Goal: Information Seeking & Learning: Learn about a topic

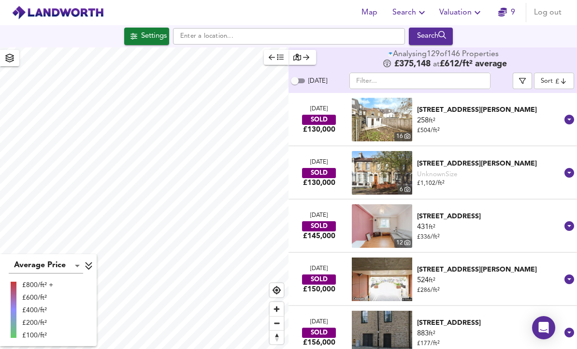
scroll to position [32, 0]
checkbox input "false"
checkbox input "true"
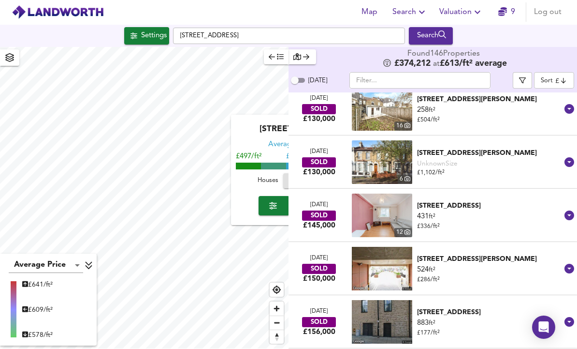
scroll to position [9, 0]
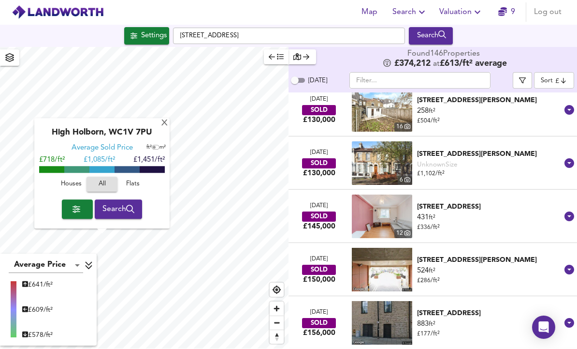
click at [117, 200] on button "Search" at bounding box center [119, 209] width 48 height 19
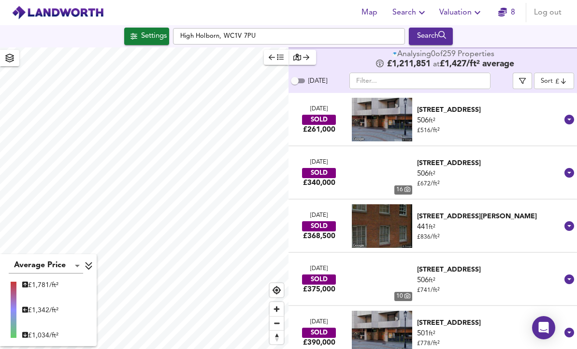
scroll to position [3, 0]
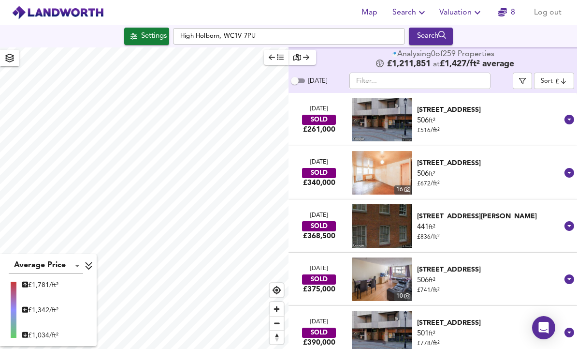
click at [134, 36] on span "Settings" at bounding box center [147, 36] width 40 height 13
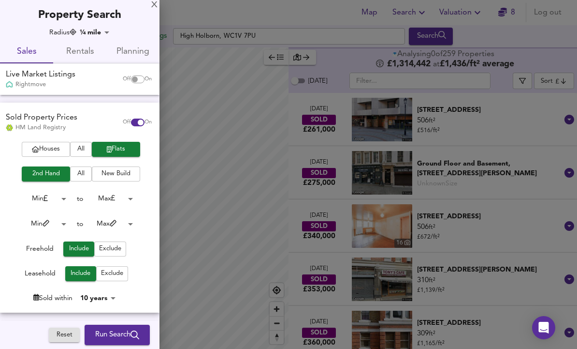
click at [136, 124] on input "checkbox" at bounding box center [140, 122] width 23 height 8
checkbox input "false"
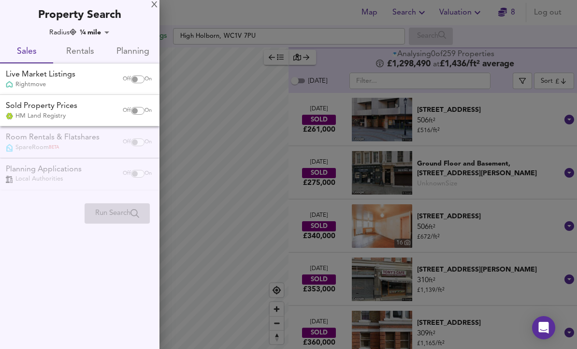
click at [132, 81] on input "checkbox" at bounding box center [134, 79] width 23 height 8
checkbox input "true"
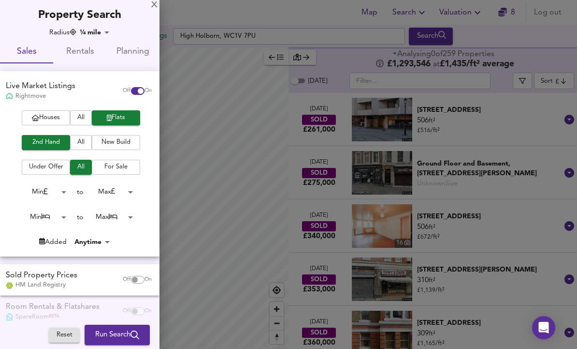
click at [103, 32] on body "Map Search Valuation 8 Log out Settings [GEOGRAPHIC_DATA] Search Average Price …" at bounding box center [288, 174] width 577 height 349
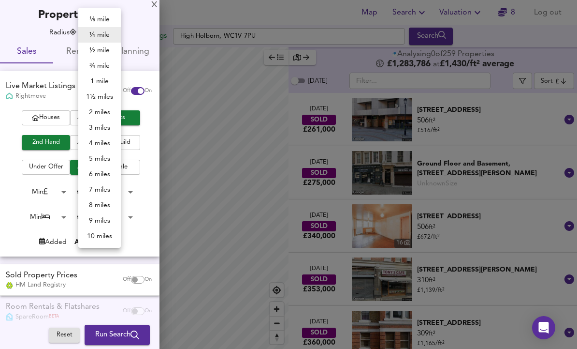
click at [111, 238] on li "10 miles" at bounding box center [99, 235] width 43 height 15
type input "16090"
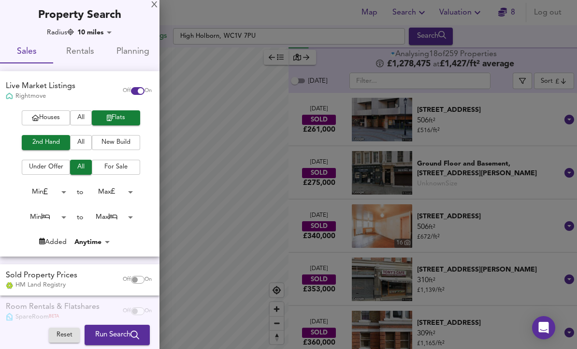
click at [122, 190] on body "Map Search Valuation 8 Log out Settings [GEOGRAPHIC_DATA] Search Average Price …" at bounding box center [288, 174] width 577 height 349
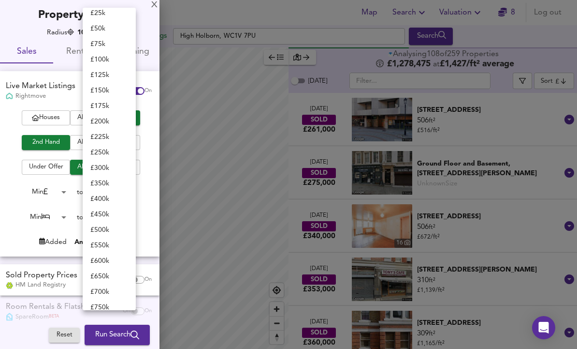
scroll to position [32, 0]
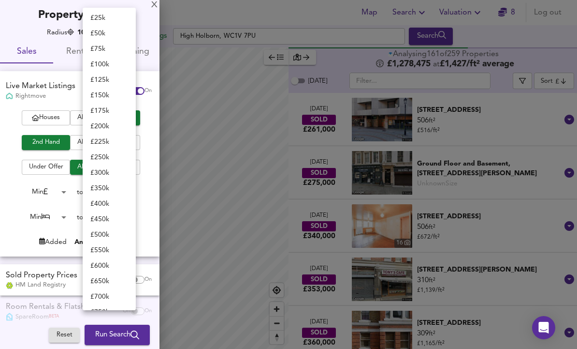
click at [102, 158] on li "£ 250k" at bounding box center [109, 156] width 53 height 15
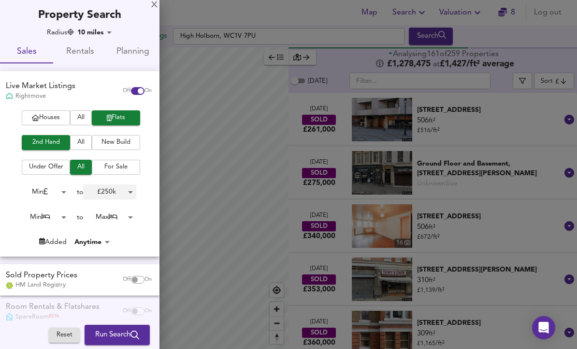
type input "250000"
click at [110, 330] on span "Run Search" at bounding box center [117, 334] width 44 height 13
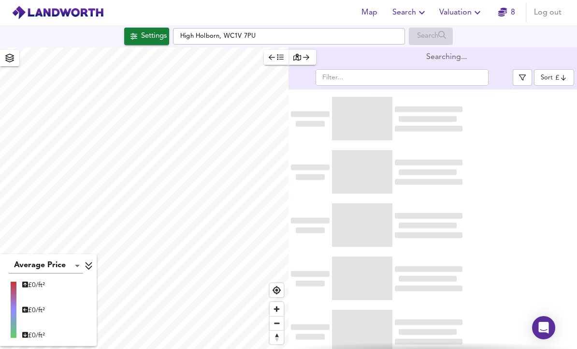
type input "bestdeal"
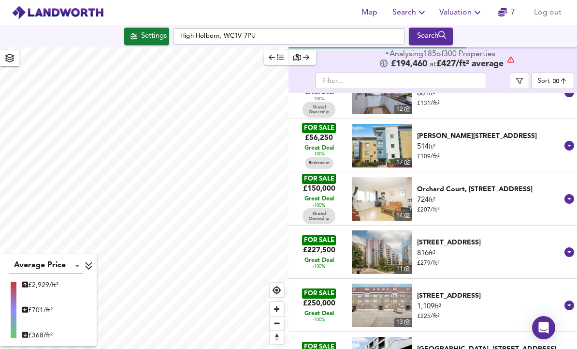
scroll to position [434, 0]
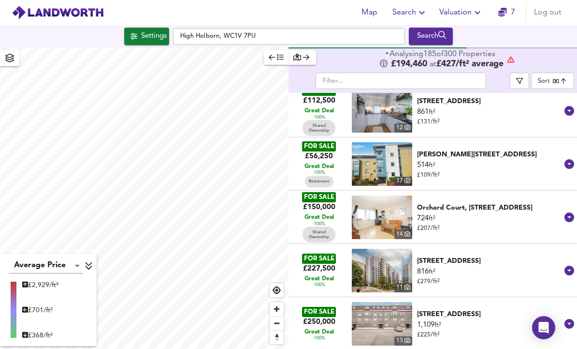
click at [522, 78] on icon "button" at bounding box center [519, 81] width 7 height 6
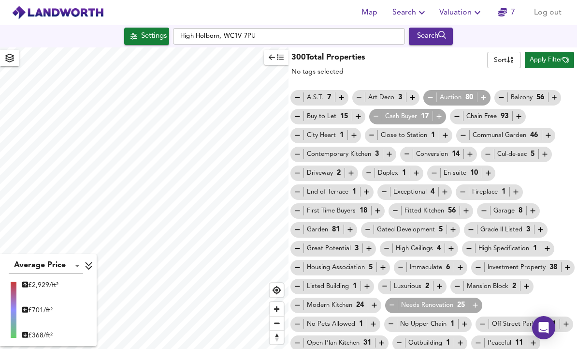
click at [378, 112] on icon "button" at bounding box center [376, 116] width 8 height 8
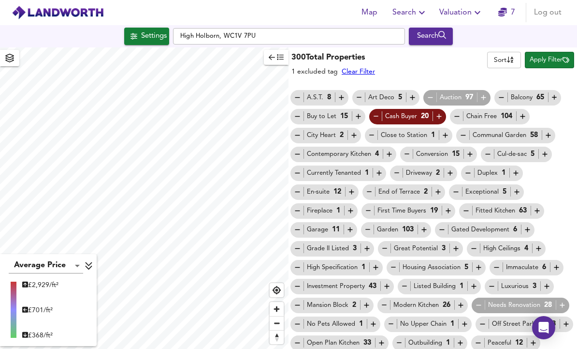
click at [432, 93] on icon "button" at bounding box center [430, 97] width 8 height 8
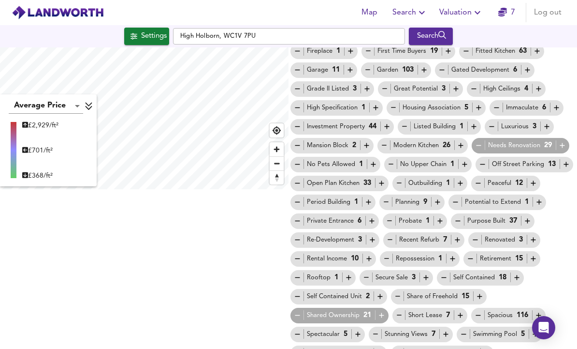
click at [300, 311] on icon "button" at bounding box center [297, 315] width 8 height 8
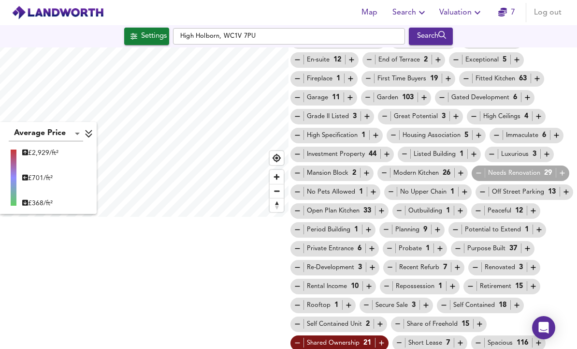
scroll to position [132, 0]
click at [400, 338] on icon "button" at bounding box center [399, 342] width 8 height 8
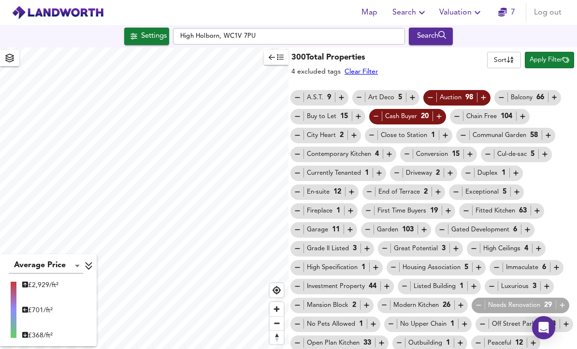
scroll to position [0, 0]
click at [559, 301] on icon "button" at bounding box center [562, 305] width 8 height 8
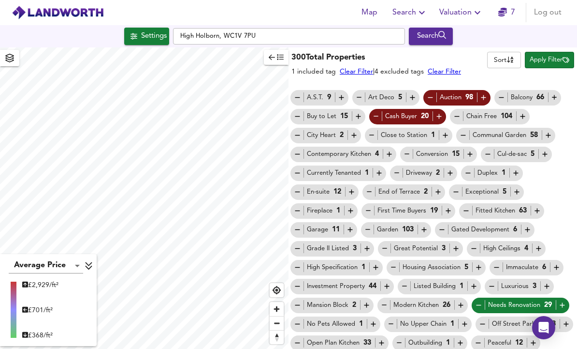
click at [556, 55] on span "Apply Filter" at bounding box center [550, 60] width 40 height 11
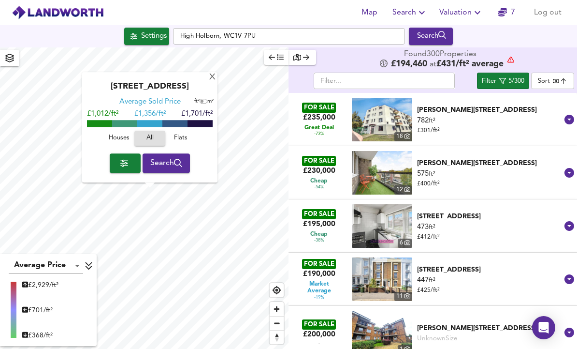
click at [211, 73] on div "X" at bounding box center [212, 77] width 8 height 9
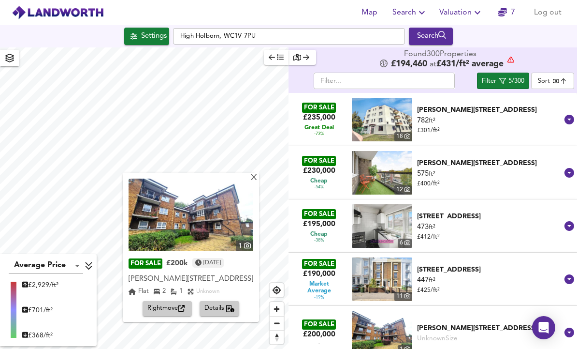
click at [147, 303] on span "Rightmove" at bounding box center [167, 308] width 40 height 11
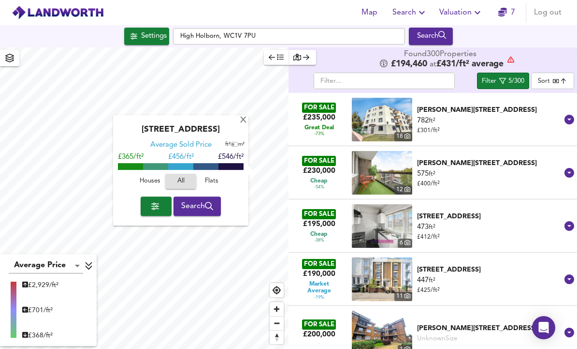
click at [241, 116] on div "X" at bounding box center [243, 120] width 8 height 9
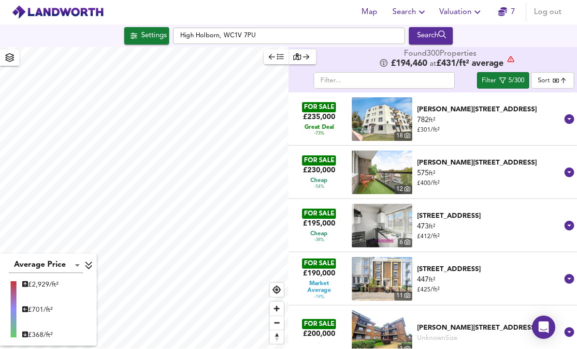
scroll to position [32, 0]
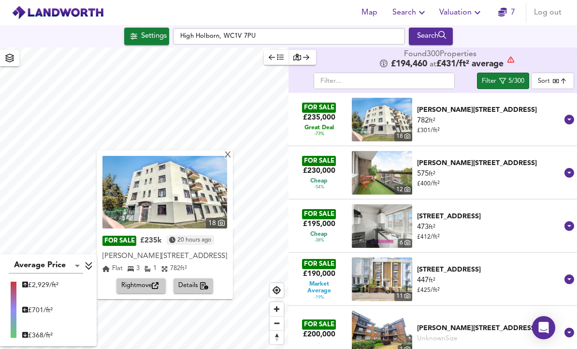
click at [130, 280] on span "Rightmove" at bounding box center [141, 285] width 40 height 11
click at [308, 175] on div "Cheap -54%" at bounding box center [319, 182] width 37 height 15
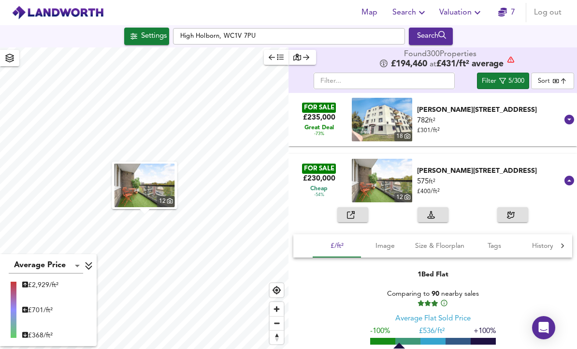
click at [347, 211] on icon "button" at bounding box center [351, 215] width 8 height 8
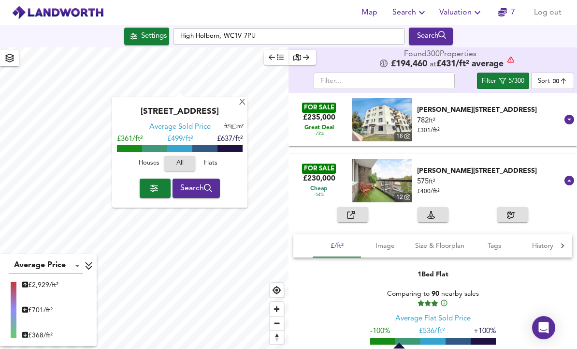
click at [240, 98] on div "X" at bounding box center [242, 102] width 8 height 9
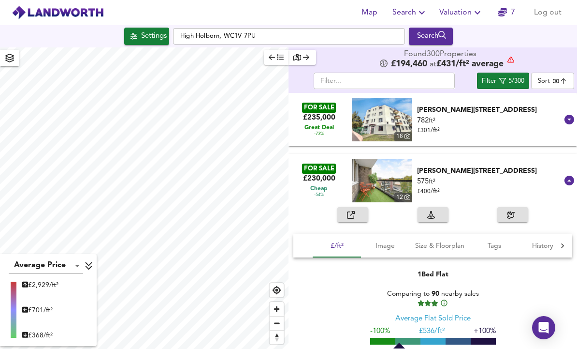
click at [516, 76] on div "5/300" at bounding box center [517, 81] width 16 height 11
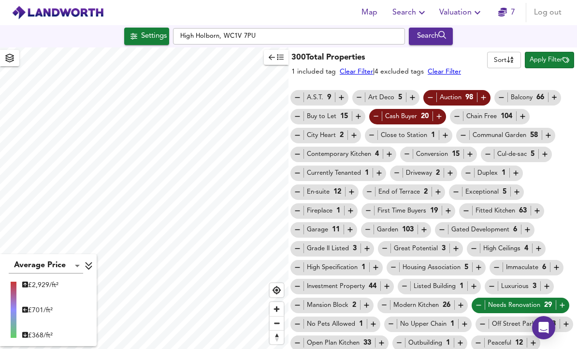
scroll to position [0, 0]
click at [479, 301] on icon "button" at bounding box center [479, 305] width 8 height 8
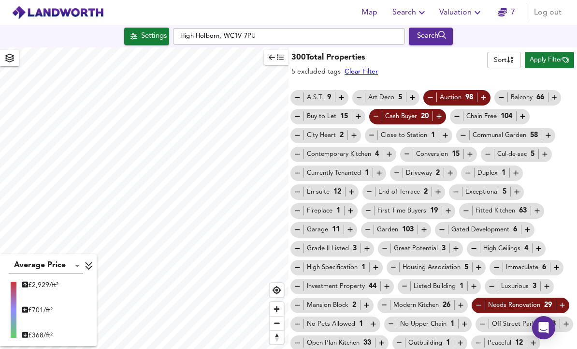
click at [563, 52] on button "Apply Filter" at bounding box center [549, 60] width 49 height 16
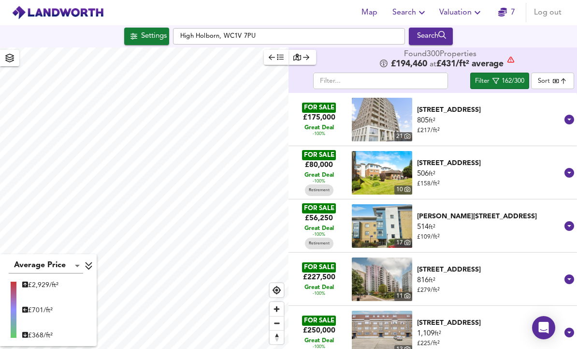
click at [518, 76] on div "162/300" at bounding box center [513, 81] width 23 height 11
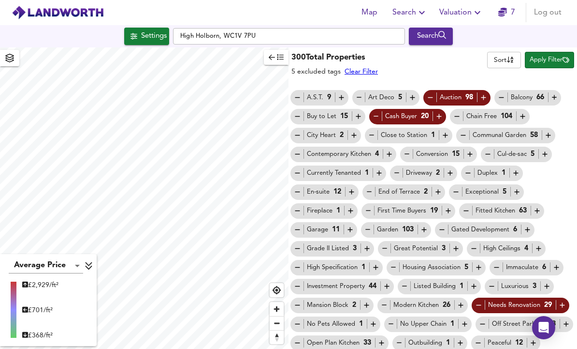
click at [507, 30] on body "Map Search Valuation 7 Log out Settings [GEOGRAPHIC_DATA] Search Average Price …" at bounding box center [288, 174] width 577 height 349
click at [461, 29] on div at bounding box center [288, 174] width 577 height 349
click at [559, 55] on span "Apply Filter" at bounding box center [550, 60] width 40 height 11
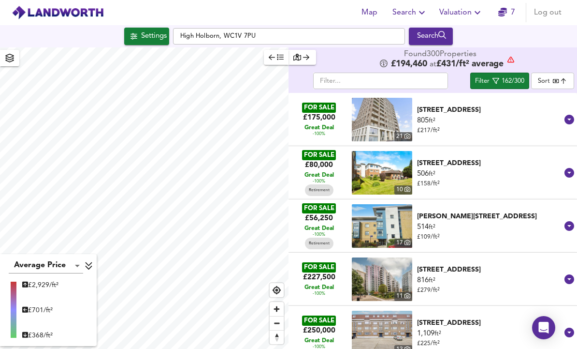
click at [563, 47] on body "Map Search Valuation 7 Log out Settings [GEOGRAPHIC_DATA] 7PU Search Average Pr…" at bounding box center [288, 174] width 577 height 349
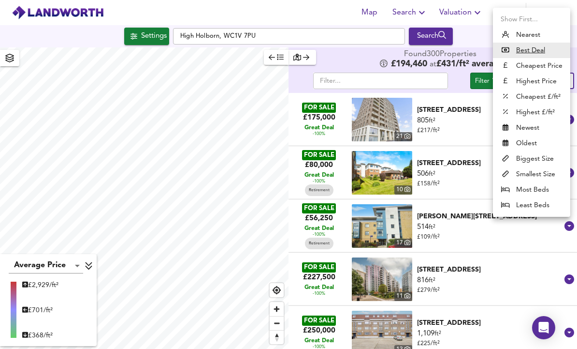
click at [540, 48] on u "Best Deal" at bounding box center [530, 50] width 29 height 10
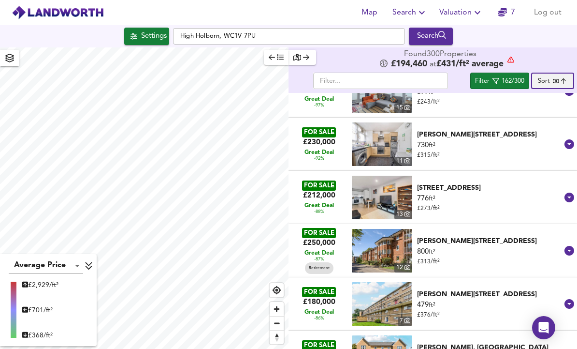
scroll to position [640, 0]
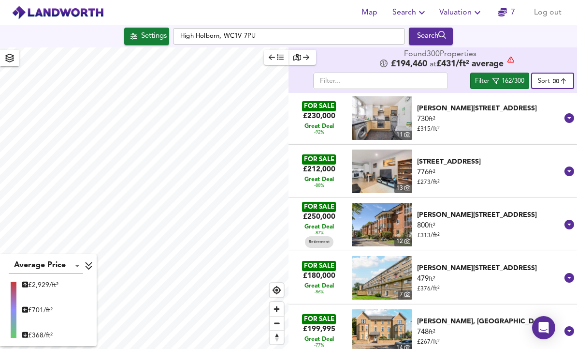
click at [505, 76] on div "162/300" at bounding box center [513, 81] width 23 height 11
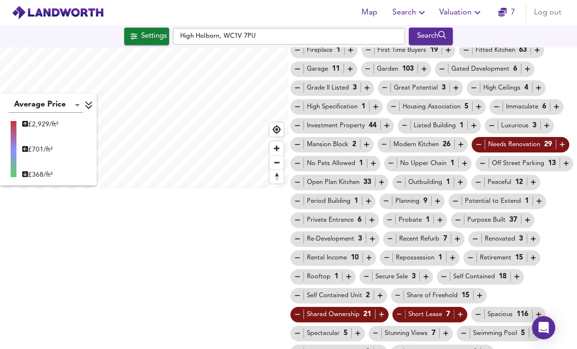
scroll to position [160, 0]
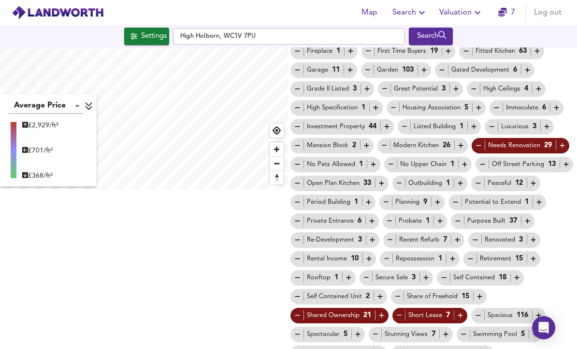
click at [472, 254] on icon "button" at bounding box center [470, 258] width 8 height 8
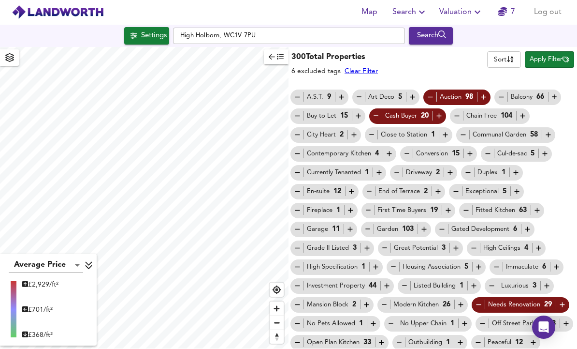
scroll to position [0, 0]
click at [553, 55] on span "Apply Filter" at bounding box center [550, 60] width 40 height 11
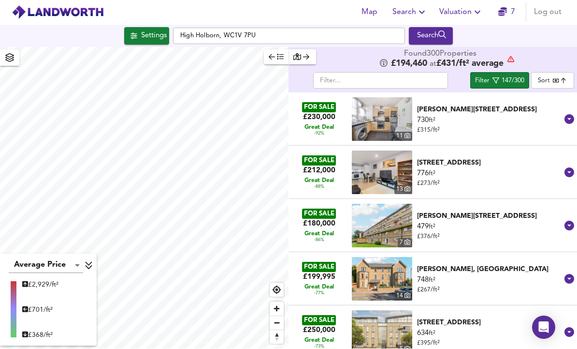
scroll to position [373, 0]
click at [514, 104] on div "[PERSON_NAME][STREET_ADDRESS]" at bounding box center [489, 109] width 145 height 10
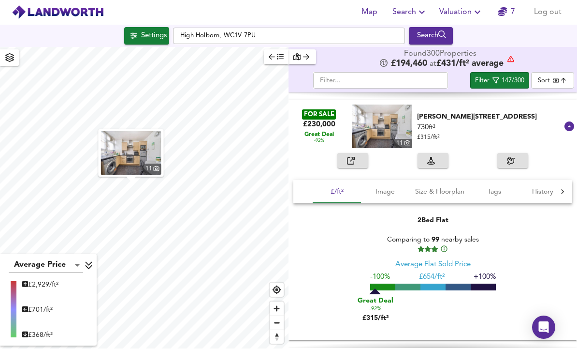
click at [354, 157] on icon "button" at bounding box center [351, 161] width 8 height 8
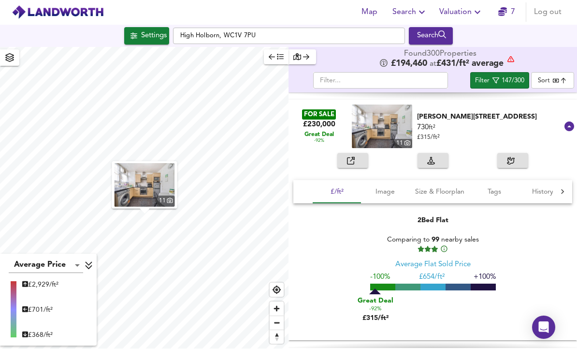
click at [573, 122] on icon at bounding box center [570, 127] width 10 height 10
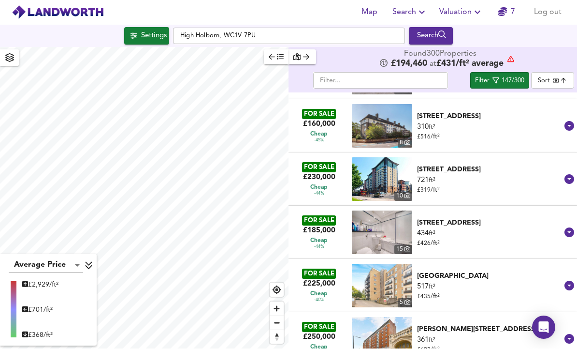
scroll to position [1162, 0]
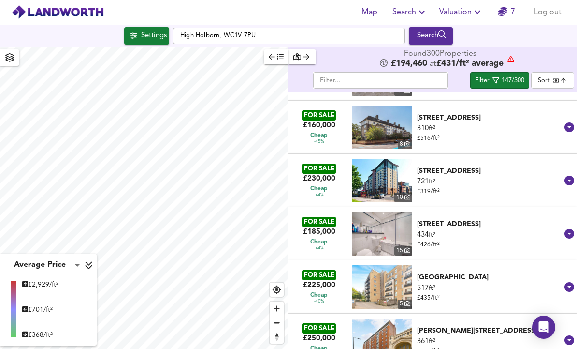
click at [504, 113] on div "[STREET_ADDRESS]" at bounding box center [489, 118] width 145 height 10
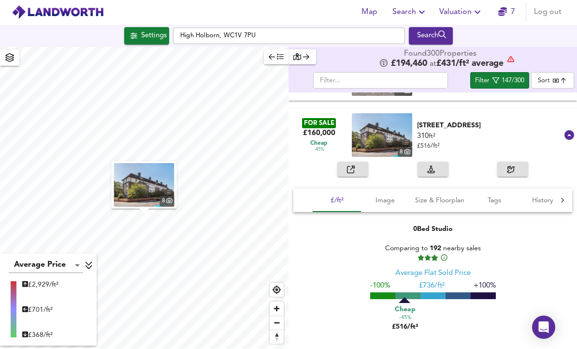
click at [346, 164] on span "button" at bounding box center [352, 169] width 21 height 11
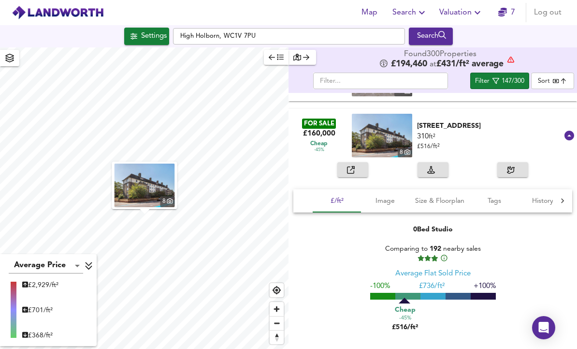
click at [568, 109] on div "FOR SALE £160,000 Cheap -45% [STREET_ADDRESS] 310 ft² £ 516 / ft² [STREET_ADDRE…" at bounding box center [433, 135] width 289 height 53
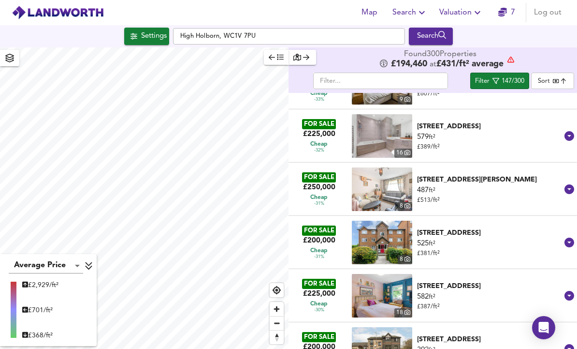
scroll to position [1954, 0]
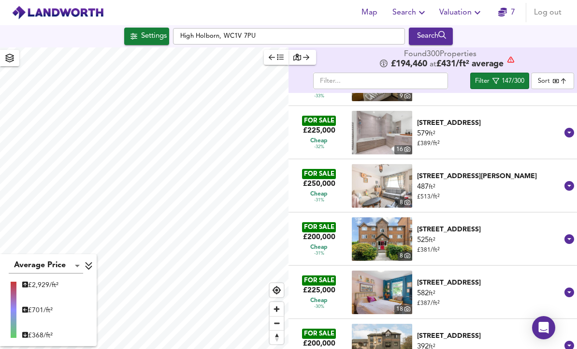
click at [510, 171] on div "[STREET_ADDRESS][PERSON_NAME]" at bounding box center [489, 176] width 145 height 10
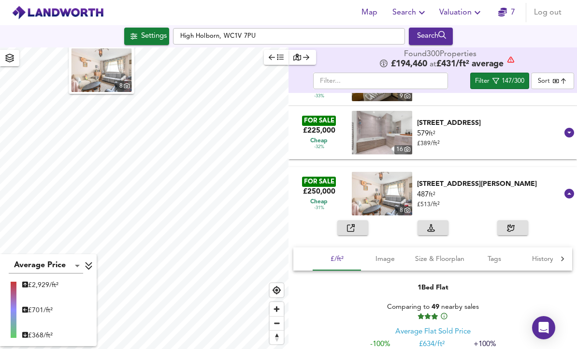
click at [362, 222] on span "button" at bounding box center [352, 227] width 21 height 11
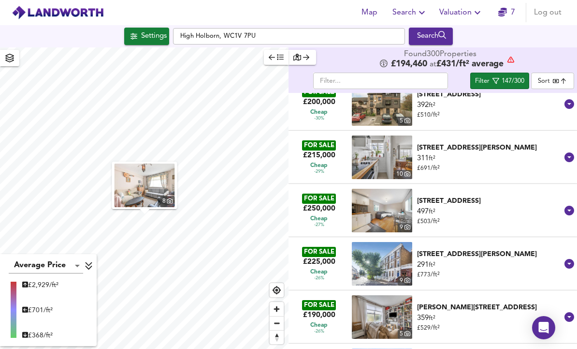
scroll to position [2400, 0]
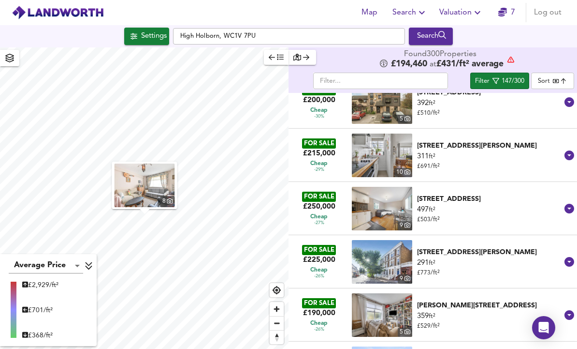
click at [508, 141] on div "[STREET_ADDRESS][PERSON_NAME]" at bounding box center [489, 146] width 145 height 10
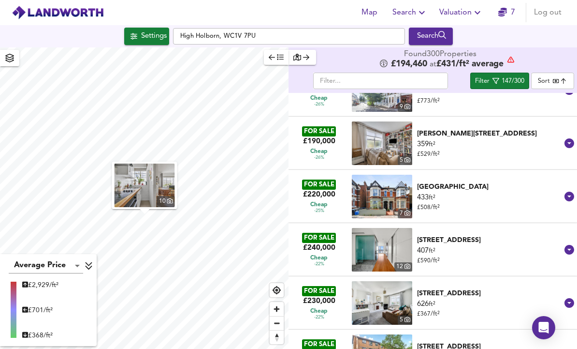
scroll to position [2775, 0]
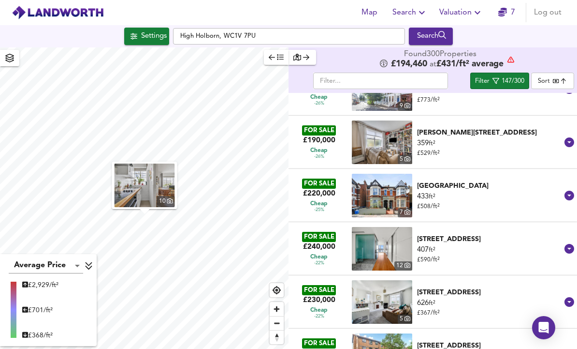
click at [475, 234] on div "[STREET_ADDRESS]" at bounding box center [489, 239] width 145 height 10
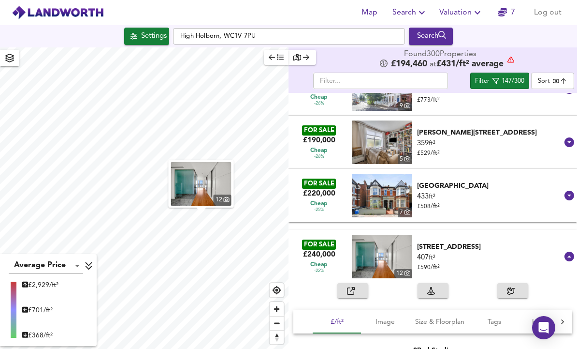
click at [358, 283] on button "button" at bounding box center [352, 290] width 31 height 15
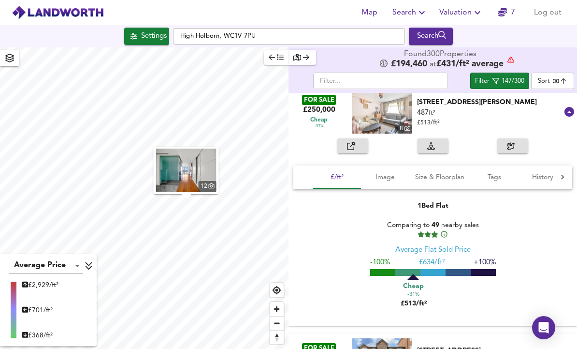
scroll to position [2035, 0]
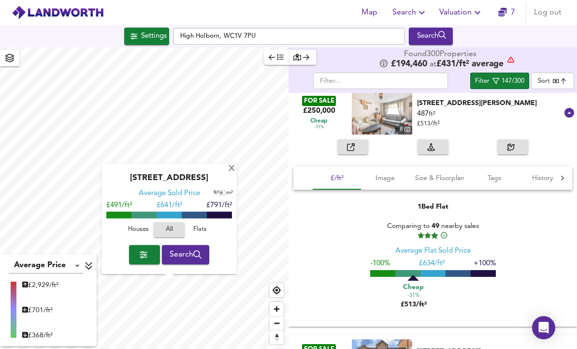
click at [231, 164] on div "X" at bounding box center [232, 168] width 8 height 9
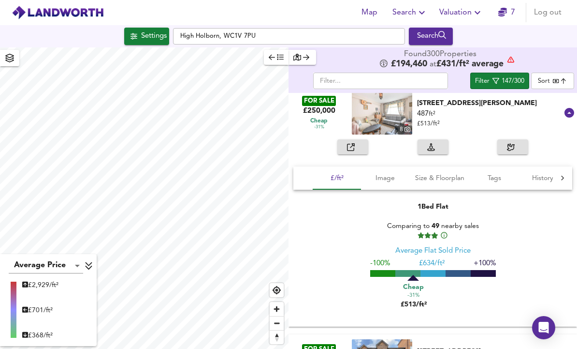
click at [511, 76] on div "147/300" at bounding box center [513, 81] width 23 height 11
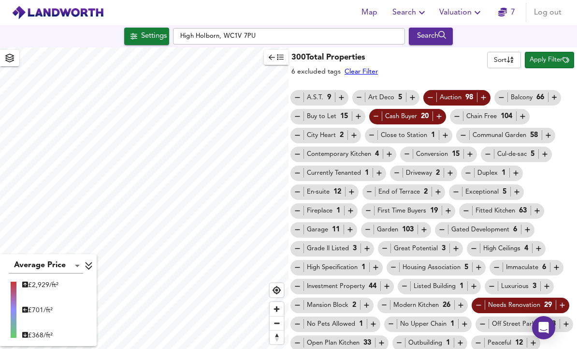
click at [562, 301] on icon "button" at bounding box center [562, 305] width 8 height 8
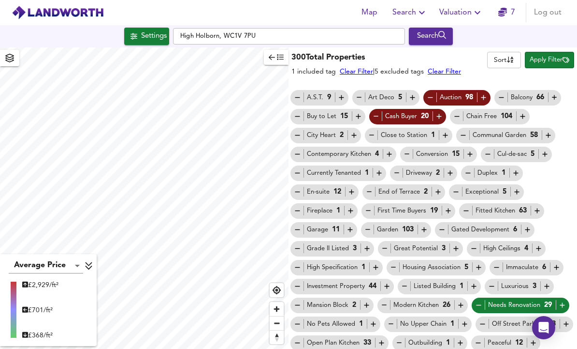
click at [559, 55] on span "Apply Filter" at bounding box center [550, 60] width 40 height 11
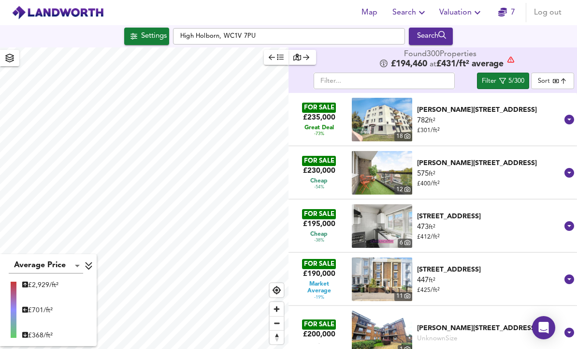
click at [520, 76] on div "5/300" at bounding box center [517, 81] width 16 height 11
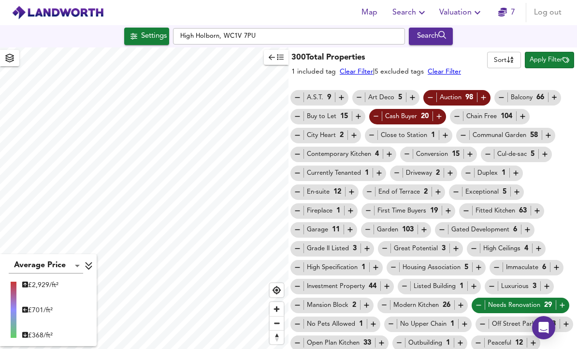
click at [422, 111] on div "Cash Buyer 20" at bounding box center [408, 116] width 72 height 10
click at [419, 111] on div "Cash Buyer 20" at bounding box center [408, 116] width 72 height 10
click at [441, 114] on icon "button" at bounding box center [439, 116] width 5 height 5
click at [484, 95] on icon "button" at bounding box center [483, 97] width 5 height 5
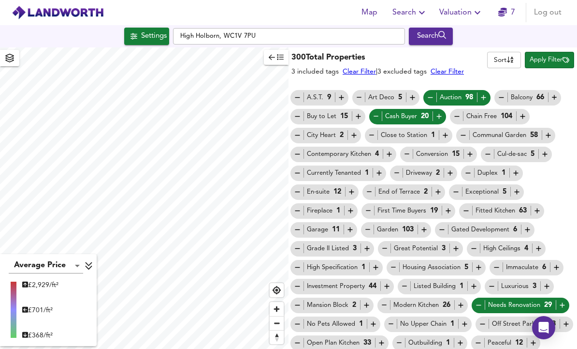
scroll to position [0, 0]
click at [551, 55] on span "Apply Filter" at bounding box center [550, 60] width 40 height 11
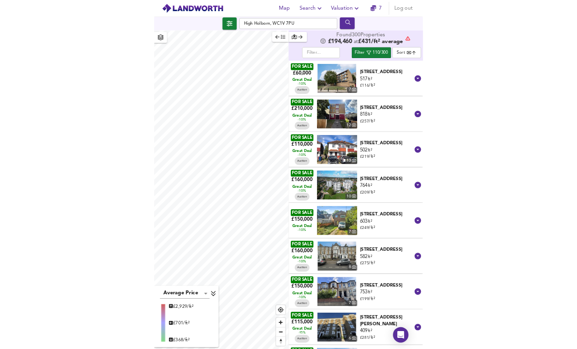
scroll to position [32, 0]
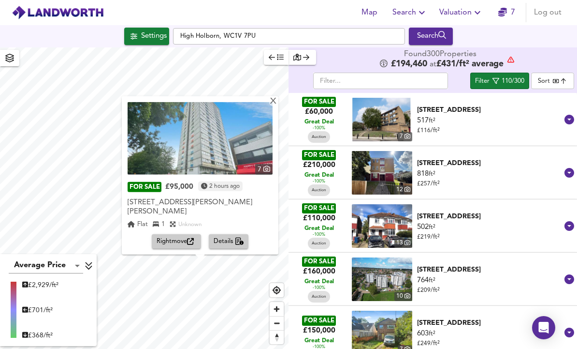
click at [158, 198] on div "[STREET_ADDRESS][PERSON_NAME][PERSON_NAME]" at bounding box center [200, 207] width 145 height 19
click at [163, 236] on span "Rightmove" at bounding box center [177, 241] width 40 height 11
click at [277, 97] on div "X" at bounding box center [273, 101] width 8 height 9
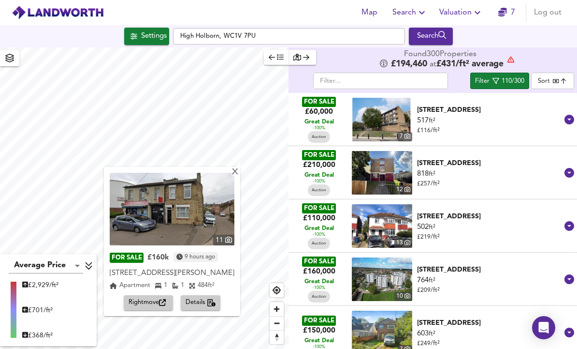
click at [234, 168] on div "X" at bounding box center [235, 172] width 8 height 9
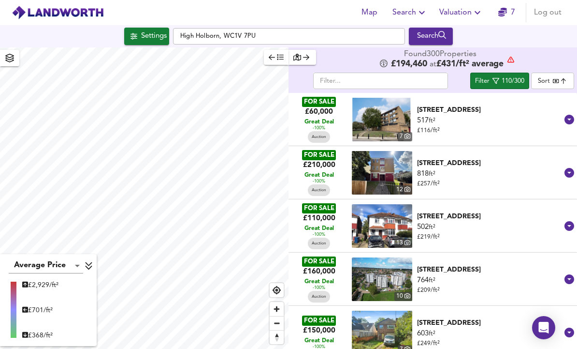
click at [142, 30] on div "Settings" at bounding box center [154, 36] width 26 height 13
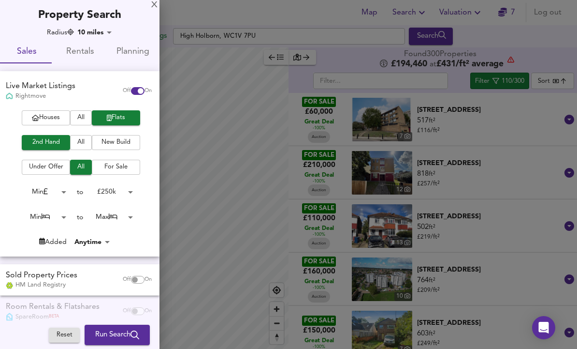
scroll to position [0, 0]
click at [100, 32] on body "Map Search Valuation 7 Log out Settings [GEOGRAPHIC_DATA] Search Average Price …" at bounding box center [288, 174] width 577 height 349
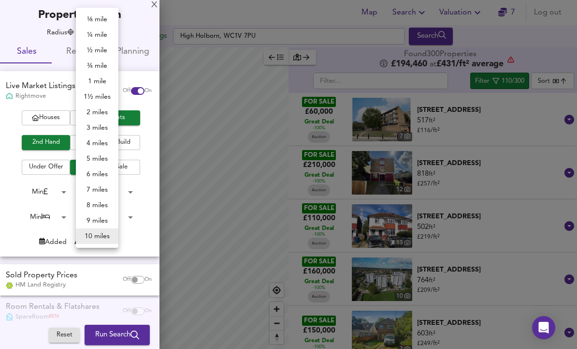
click at [159, 141] on div at bounding box center [288, 174] width 577 height 349
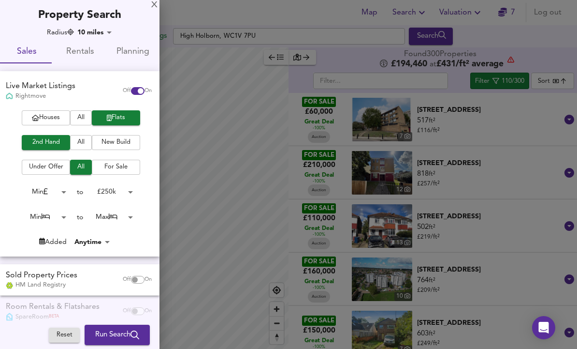
click at [191, 129] on div at bounding box center [288, 174] width 577 height 349
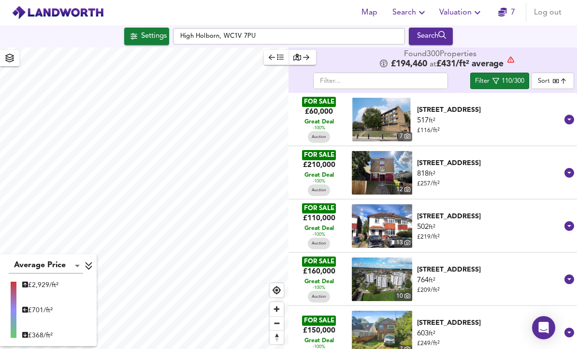
click at [515, 76] on div "110/300" at bounding box center [513, 81] width 23 height 11
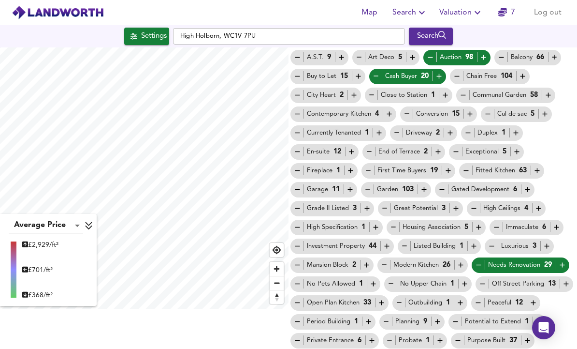
scroll to position [30, 0]
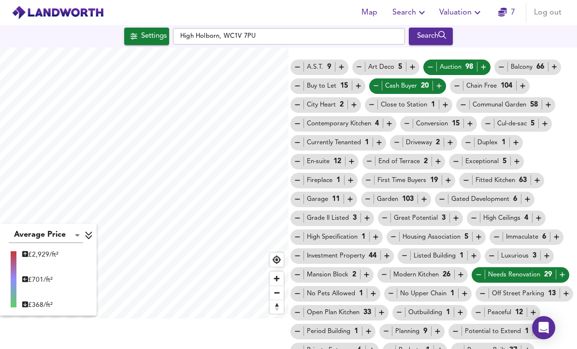
click at [378, 82] on icon "button" at bounding box center [376, 86] width 8 height 8
click at [412, 81] on div "Cash Buyer 20" at bounding box center [408, 86] width 72 height 10
click at [435, 82] on icon "button" at bounding box center [439, 86] width 8 height 8
click at [433, 81] on div "Cash Buyer 20" at bounding box center [408, 86] width 72 height 10
click at [440, 82] on icon "button" at bounding box center [439, 86] width 8 height 8
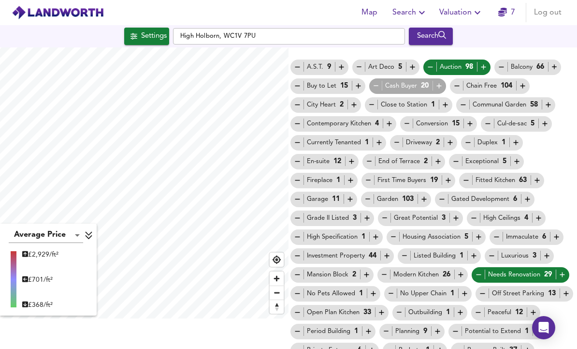
click at [481, 63] on icon "button" at bounding box center [484, 67] width 8 height 8
click at [481, 62] on div "Auction 98" at bounding box center [456, 67] width 61 height 10
click at [565, 270] on icon "button" at bounding box center [562, 274] width 8 height 8
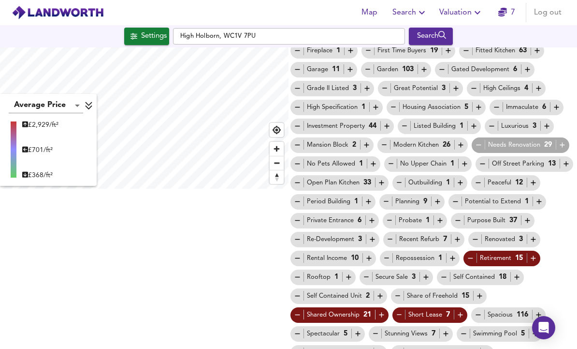
scroll to position [160, 0]
click at [458, 311] on icon "button" at bounding box center [460, 315] width 8 height 8
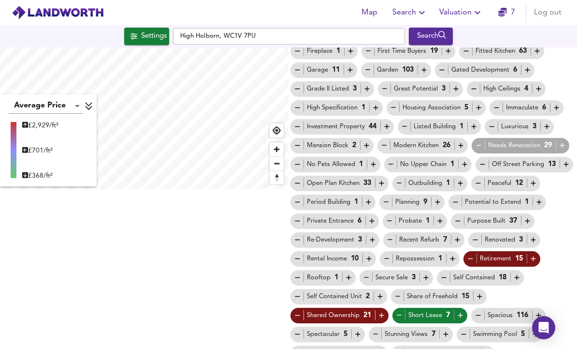
click at [459, 311] on icon "button" at bounding box center [460, 315] width 8 height 8
click at [457, 311] on icon "button" at bounding box center [460, 315] width 8 height 8
click at [401, 311] on icon "button" at bounding box center [399, 315] width 8 height 8
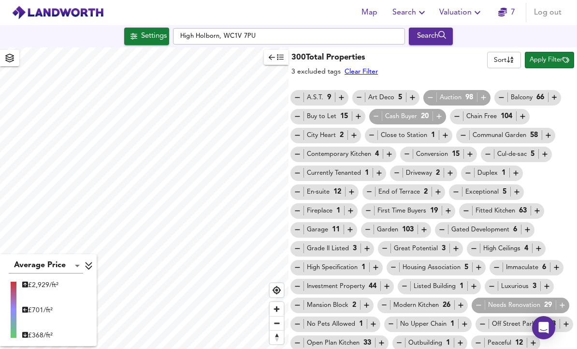
scroll to position [0, 0]
click at [551, 58] on span "Apply Filter" at bounding box center [550, 60] width 40 height 11
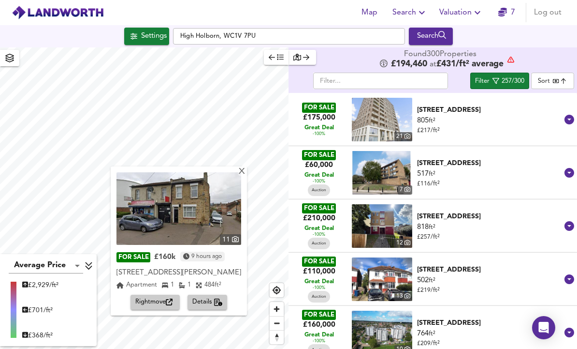
click at [241, 171] on div "X" at bounding box center [242, 171] width 8 height 9
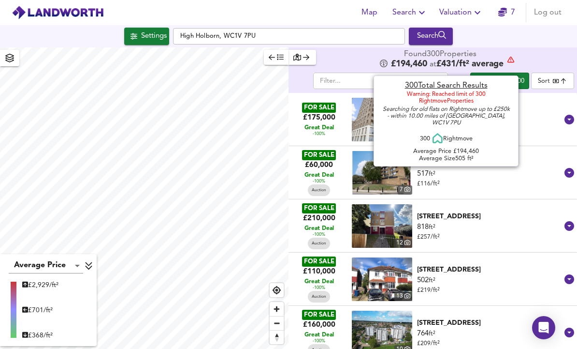
click at [404, 64] on span "£ 194,460" at bounding box center [409, 64] width 36 height 10
click at [135, 38] on span "Settings" at bounding box center [147, 36] width 40 height 13
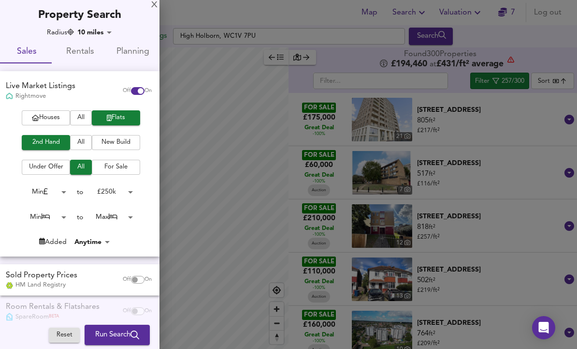
click at [65, 191] on body "Map Search Valuation 7 Log out Settings [GEOGRAPHIC_DATA] Search Average Price …" at bounding box center [288, 174] width 577 height 349
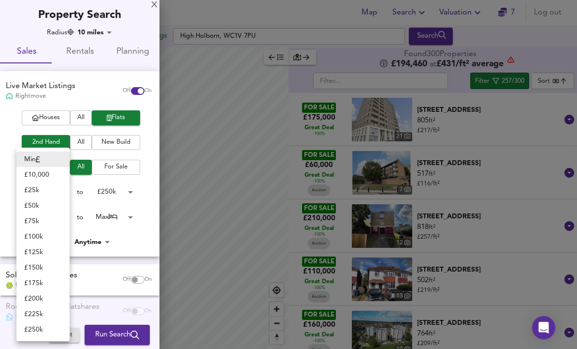
click at [56, 236] on li "£ 100k" at bounding box center [42, 236] width 53 height 15
type input "100000"
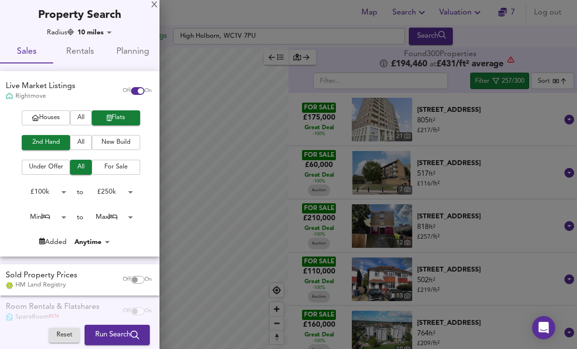
click at [62, 211] on body "Map Search Valuation 7 Log out Settings [GEOGRAPHIC_DATA] Search Average Price …" at bounding box center [288, 174] width 577 height 349
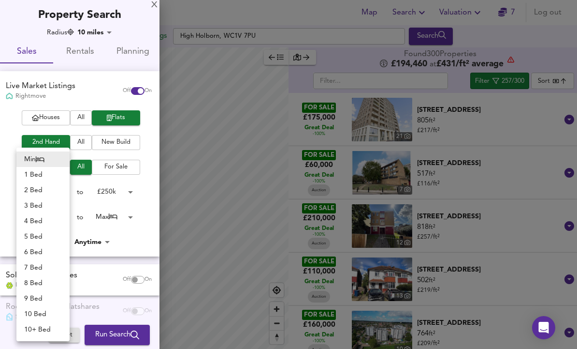
click at [58, 177] on li "1 Bed" at bounding box center [42, 174] width 53 height 15
type input "1"
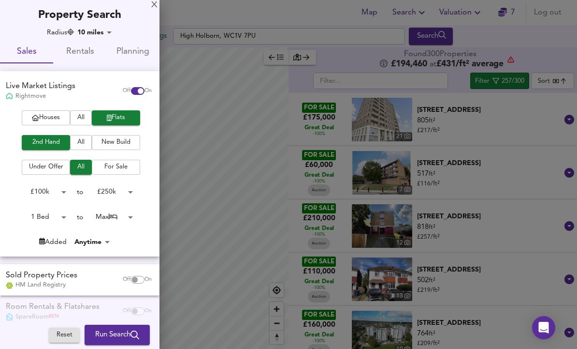
click at [122, 218] on body "Map Search Valuation 7 Log out Settings [GEOGRAPHIC_DATA] Search Average Price …" at bounding box center [288, 174] width 577 height 349
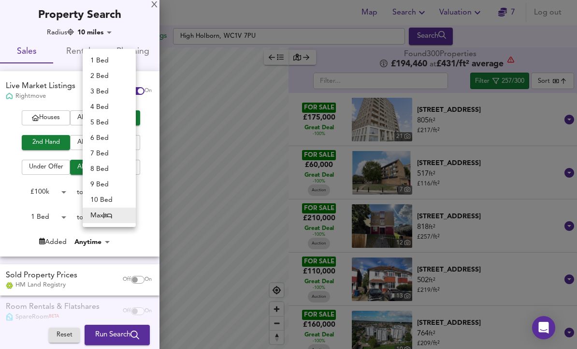
click at [101, 64] on li "1 Bed" at bounding box center [109, 60] width 53 height 15
type input "1"
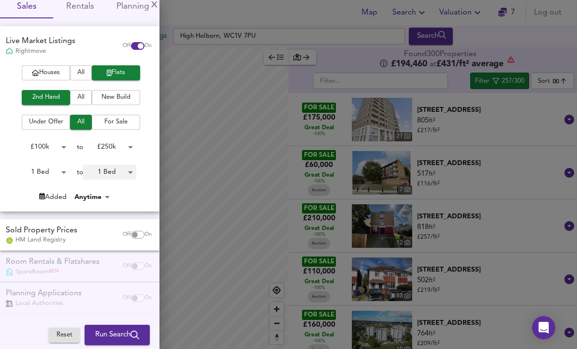
scroll to position [44, 0]
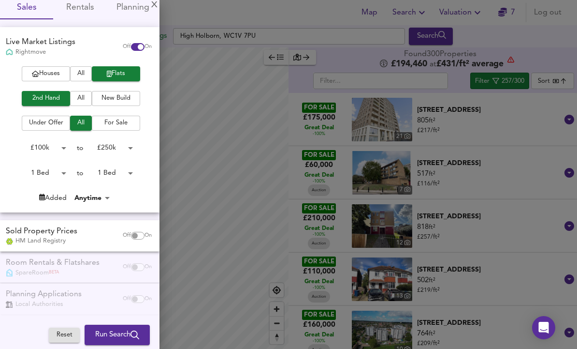
click at [122, 146] on body "Map Search Valuation 7 Log out Settings [GEOGRAPHIC_DATA] Search Average Price …" at bounding box center [288, 174] width 577 height 349
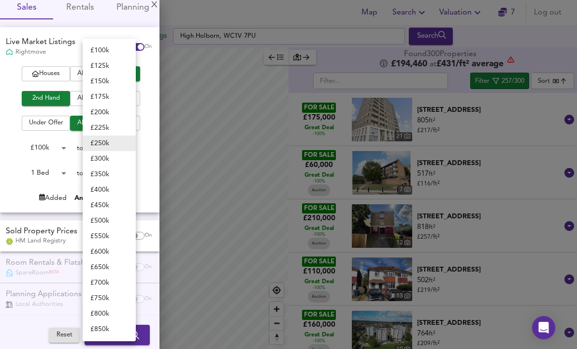
click at [120, 129] on li "£ 225k" at bounding box center [109, 127] width 53 height 15
type input "225000"
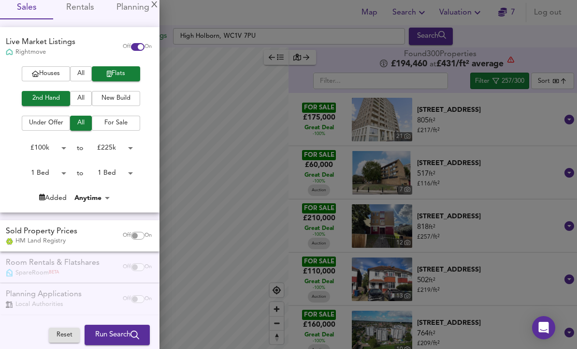
click at [130, 329] on span "Run Search" at bounding box center [117, 334] width 44 height 13
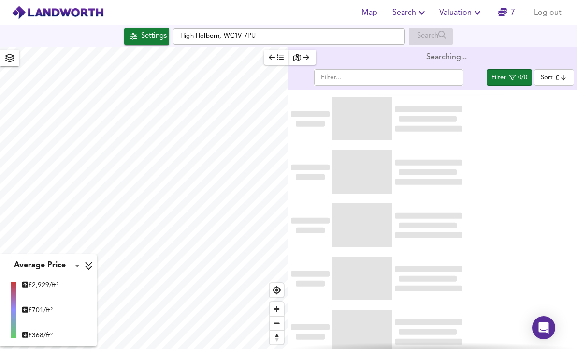
scroll to position [32, 0]
type input "bestdeal"
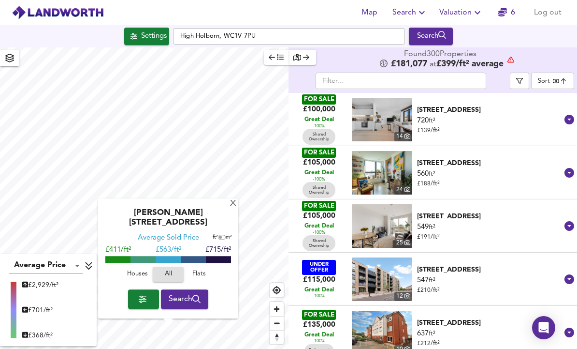
click at [234, 199] on div "X" at bounding box center [233, 203] width 8 height 9
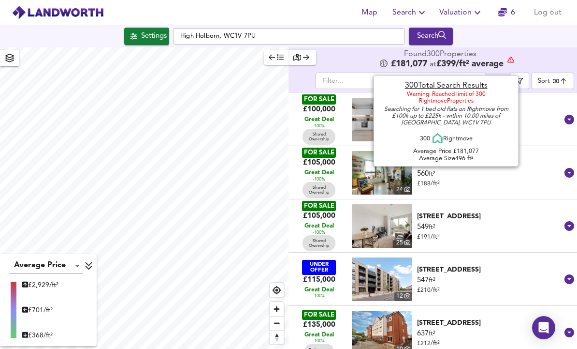
click at [510, 50] on div "Found 300 Propert ies £ 181,077 at £ 399 / ft² average" at bounding box center [447, 59] width 136 height 19
click at [143, 28] on button "Settings" at bounding box center [146, 36] width 45 height 17
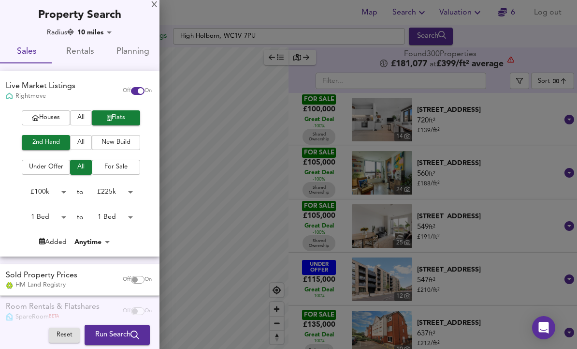
click at [127, 188] on body "Map Search Valuation 6 Log out Settings [GEOGRAPHIC_DATA] Search Average Price …" at bounding box center [288, 174] width 577 height 349
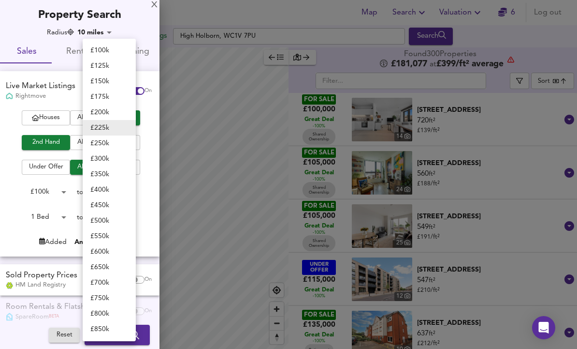
click at [123, 107] on li "£ 200k" at bounding box center [109, 111] width 53 height 15
type input "200000"
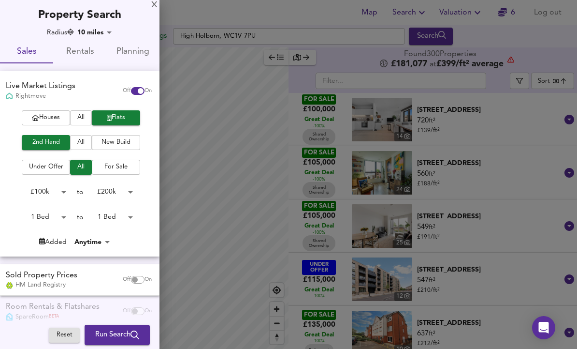
click at [127, 331] on span "Run Search" at bounding box center [117, 334] width 44 height 13
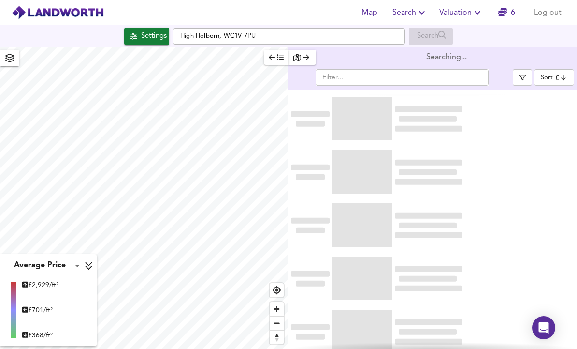
type input "bestdeal"
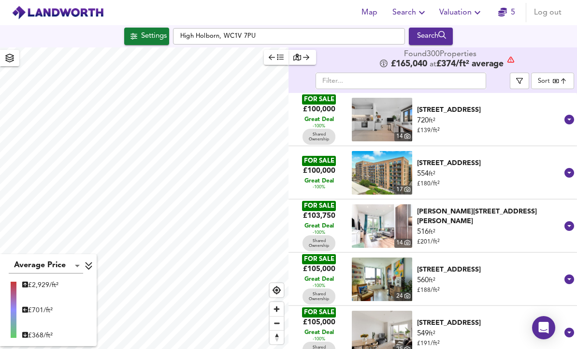
click at [133, 30] on span "Settings" at bounding box center [147, 36] width 40 height 13
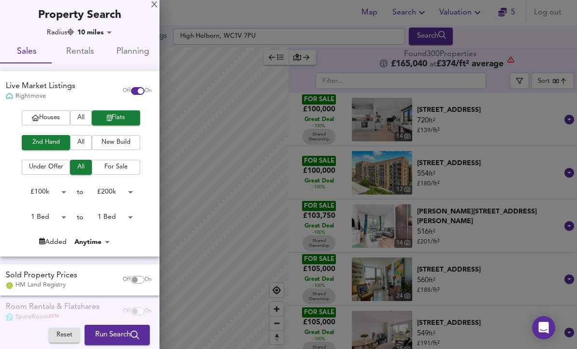
click at [46, 187] on body "Map Search Valuation 5 Log out Settings [GEOGRAPHIC_DATA] Search Average Price …" at bounding box center [288, 174] width 577 height 349
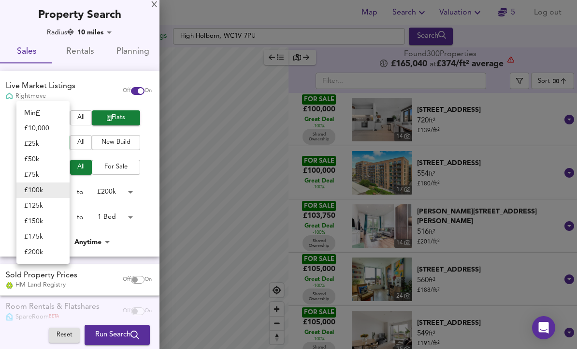
click at [37, 204] on li "£ 125k" at bounding box center [42, 205] width 53 height 15
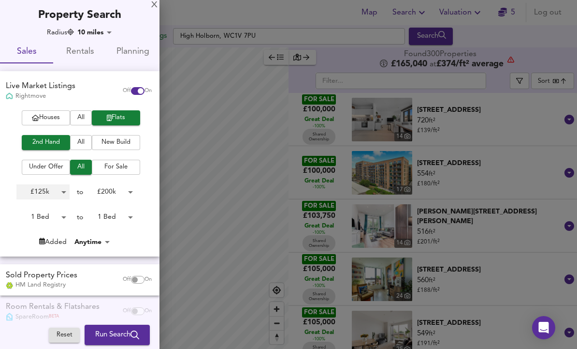
type input "125000"
click at [130, 340] on span "Run Search" at bounding box center [117, 334] width 44 height 13
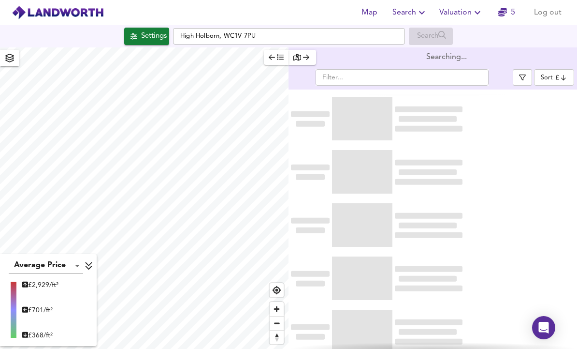
type input "bestdeal"
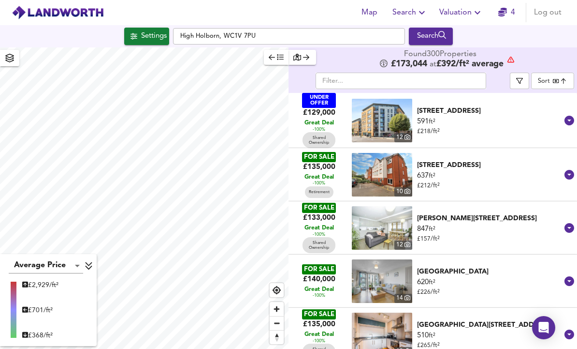
click at [524, 73] on button "button" at bounding box center [519, 81] width 19 height 16
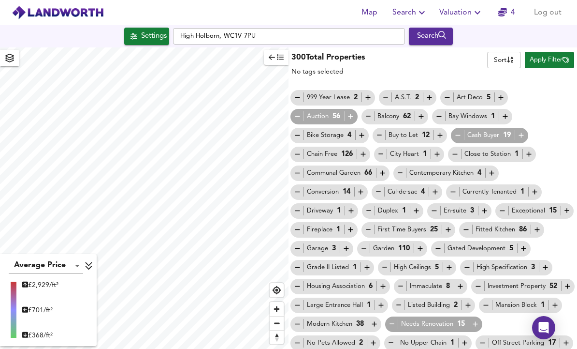
click at [295, 112] on icon "button" at bounding box center [297, 116] width 8 height 8
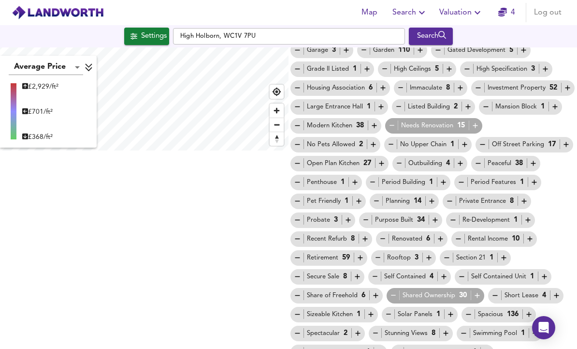
scroll to position [197, 0]
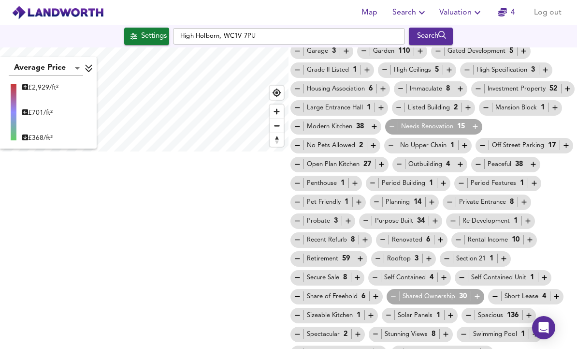
click at [392, 292] on icon "button" at bounding box center [394, 296] width 8 height 8
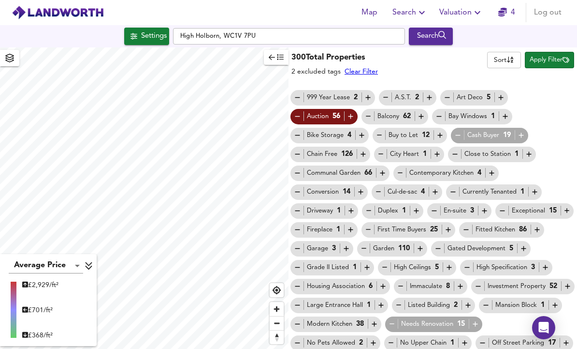
scroll to position [0, 0]
click at [560, 55] on span "Apply Filter" at bounding box center [550, 60] width 40 height 11
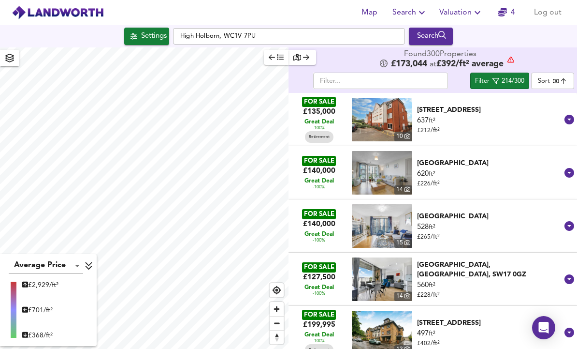
click at [511, 76] on div "214/300" at bounding box center [513, 81] width 23 height 11
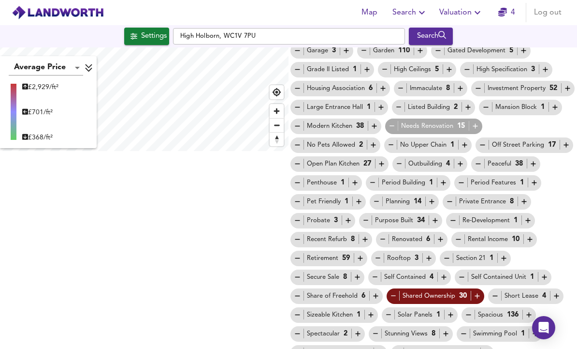
scroll to position [197, 0]
click at [297, 254] on icon "button" at bounding box center [297, 258] width 8 height 8
click at [495, 292] on icon "button" at bounding box center [495, 296] width 8 height 8
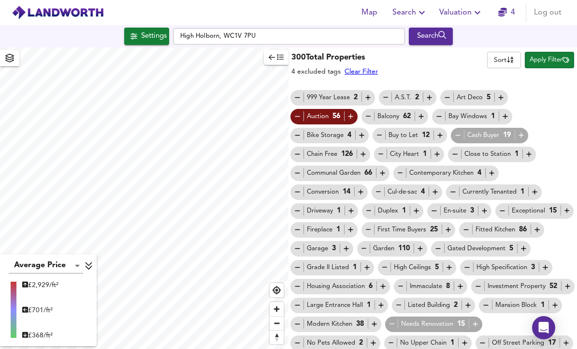
scroll to position [0, 0]
click at [557, 55] on span "Apply Filter" at bounding box center [550, 60] width 40 height 11
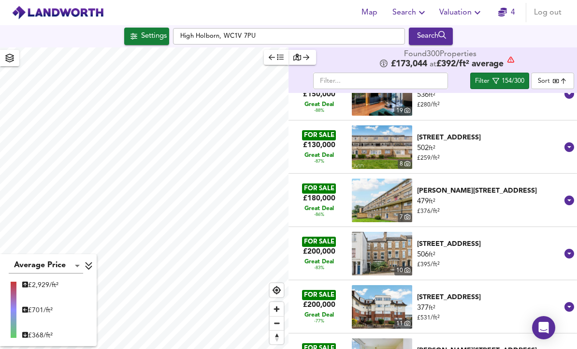
scroll to position [722, 0]
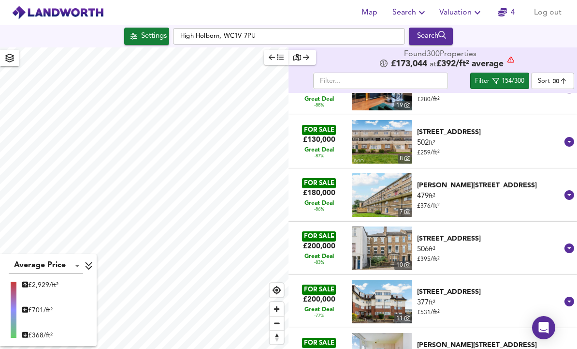
click at [2, 51] on span "button" at bounding box center [9, 58] width 15 height 14
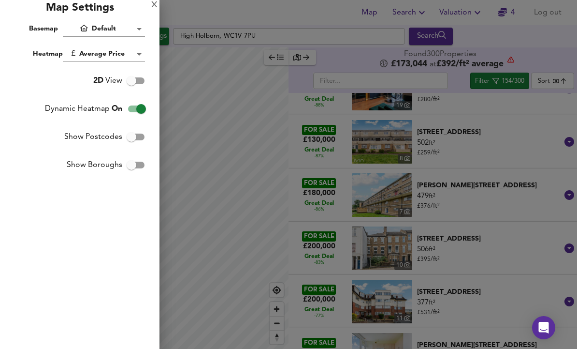
click at [92, 59] on body "Map Search Valuation 4 Log out Settings [GEOGRAPHIC_DATA] Search Average Price …" at bounding box center [288, 174] width 577 height 349
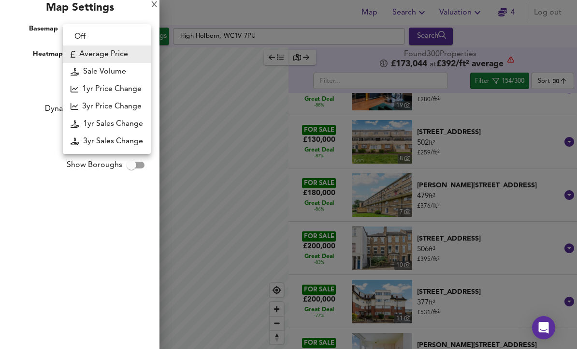
click at [18, 74] on div at bounding box center [288, 174] width 577 height 349
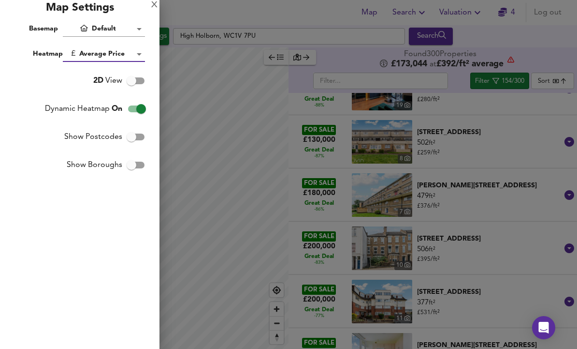
click at [137, 134] on input "Show Postcodes" at bounding box center [131, 137] width 55 height 18
checkbox input "true"
click at [133, 168] on input "Show Boroughs" at bounding box center [131, 165] width 55 height 18
checkbox input "true"
click at [140, 139] on input "Show Postcodes" at bounding box center [141, 137] width 55 height 18
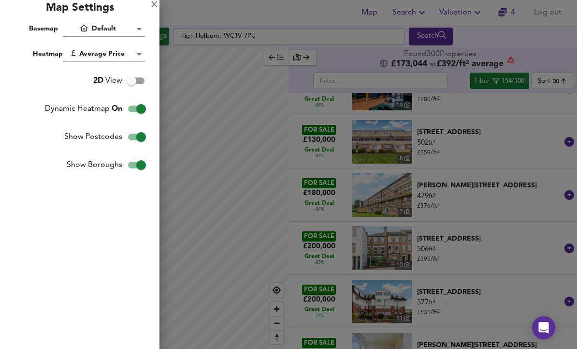
checkbox input "false"
click at [138, 165] on input "Show Boroughs" at bounding box center [141, 165] width 55 height 18
click at [138, 167] on input "Show Boroughs" at bounding box center [131, 165] width 55 height 18
checkbox input "true"
click at [136, 136] on input "Show Postcodes" at bounding box center [131, 137] width 55 height 18
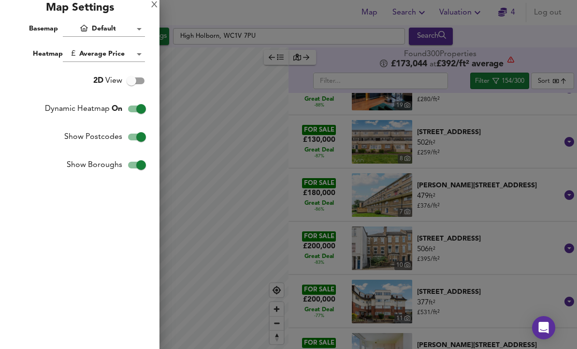
click at [141, 139] on input "Show Postcodes" at bounding box center [141, 137] width 55 height 18
checkbox input "false"
click at [88, 52] on body "Map Search Valuation 4 Log out Settings [GEOGRAPHIC_DATA] Search Average Price …" at bounding box center [288, 174] width 577 height 349
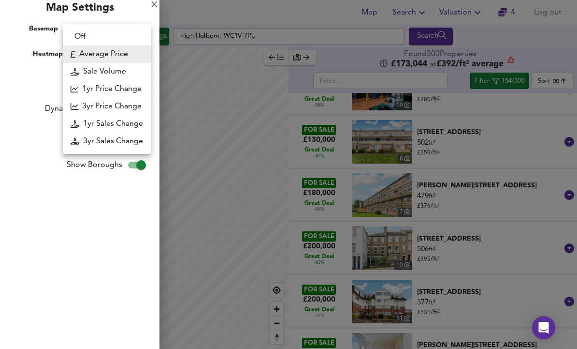
click at [100, 73] on li "Sale Volume" at bounding box center [107, 71] width 88 height 17
type input "weight"
checkbox input "false"
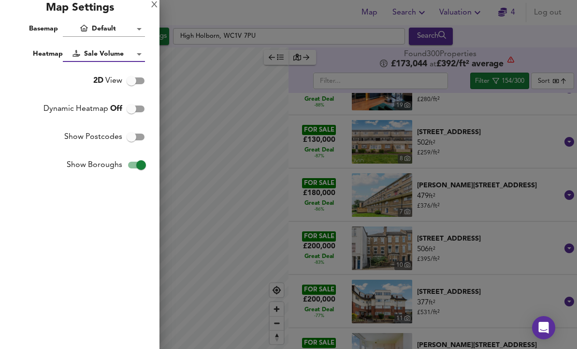
click at [83, 53] on body "Map Search Valuation 4 Log out Settings [GEOGRAPHIC_DATA] 7PU Search Sale Volum…" at bounding box center [288, 174] width 577 height 349
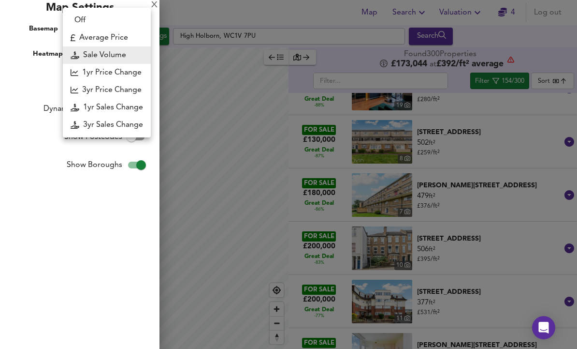
click at [110, 123] on li "3yr Sales Change" at bounding box center [107, 124] width 88 height 17
type input "sc3y"
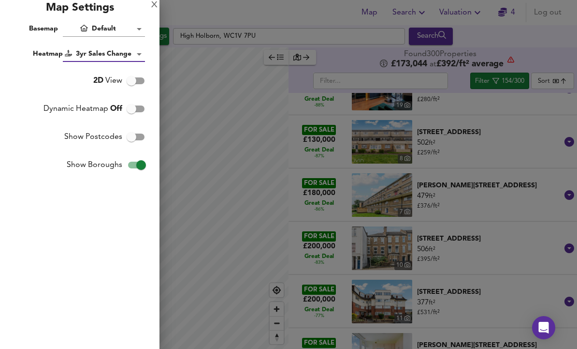
click at [198, 168] on div at bounding box center [288, 174] width 577 height 349
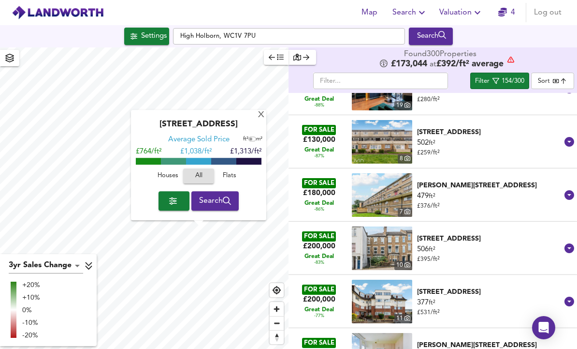
click at [261, 111] on div "X" at bounding box center [261, 115] width 8 height 9
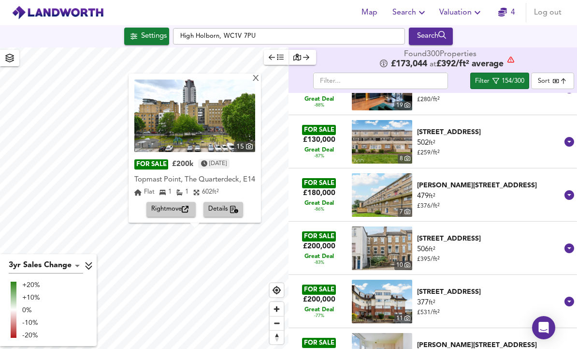
click at [187, 206] on icon "button" at bounding box center [185, 209] width 7 height 7
click at [260, 74] on div "X" at bounding box center [256, 78] width 8 height 9
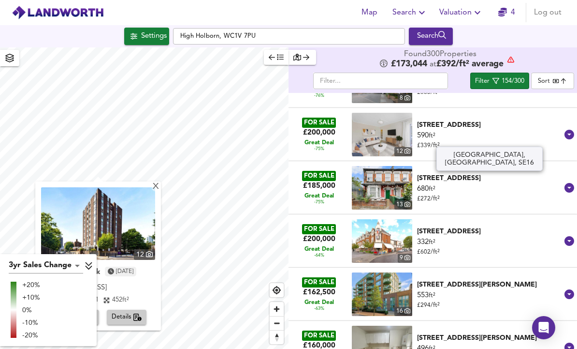
scroll to position [1053, 0]
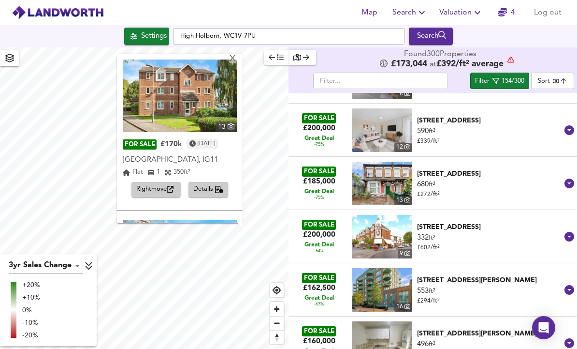
click at [158, 82] on img at bounding box center [180, 95] width 114 height 73
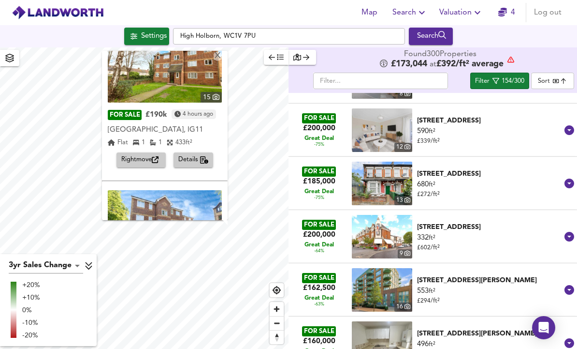
scroll to position [188, 0]
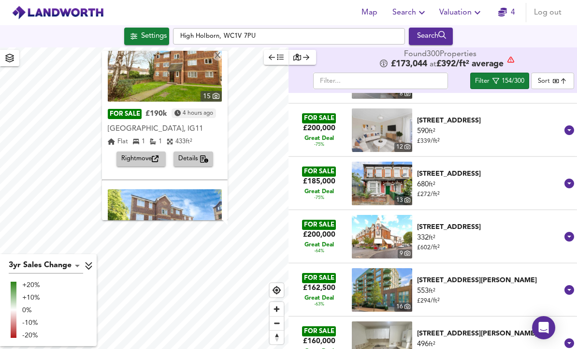
click at [121, 153] on span "Rightmove" at bounding box center [141, 158] width 40 height 11
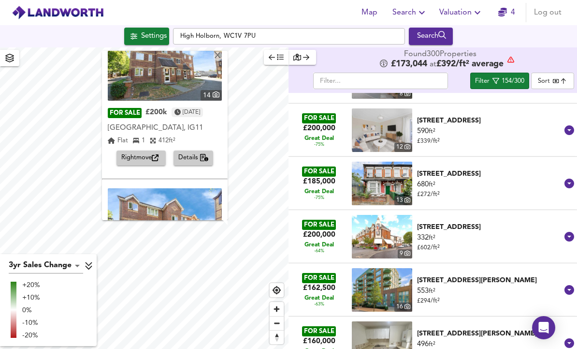
scroll to position [351, 0]
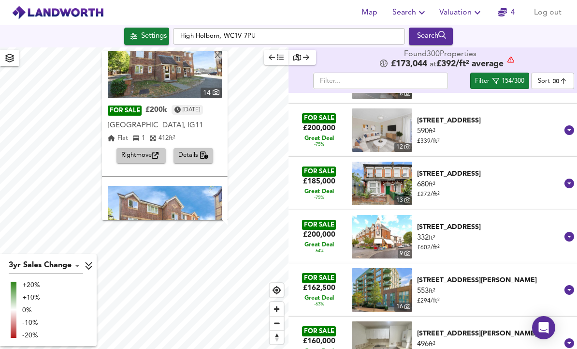
click at [121, 150] on span "Rightmove" at bounding box center [141, 155] width 40 height 11
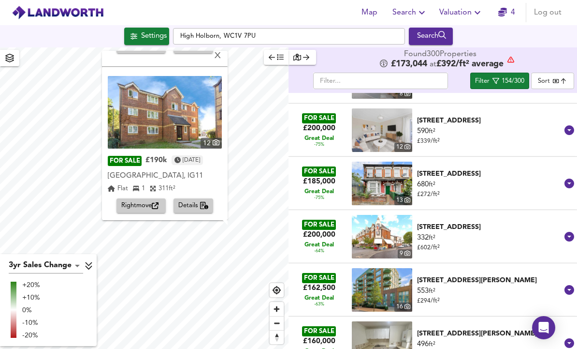
scroll to position [460, 0]
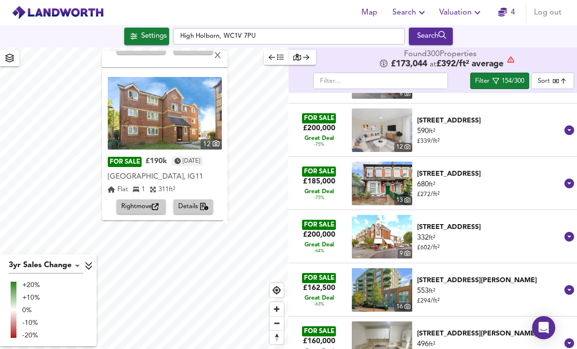
click at [218, 52] on div "X" at bounding box center [218, 56] width 8 height 9
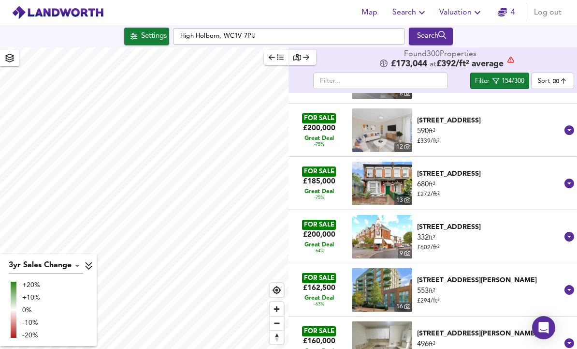
checkbox input "true"
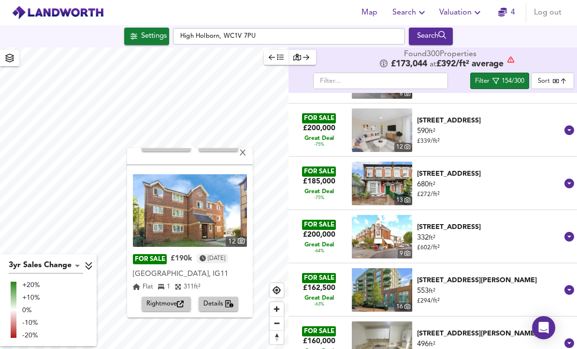
click at [247, 149] on div "X" at bounding box center [243, 153] width 8 height 9
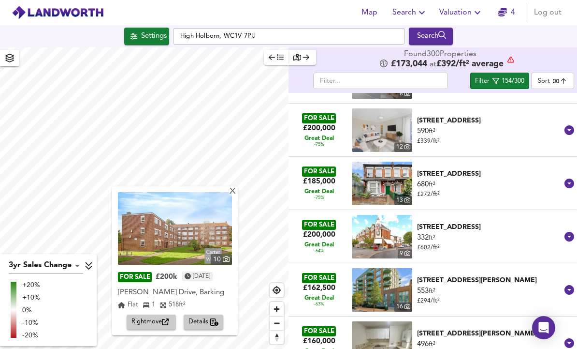
click at [237, 187] on div "X" at bounding box center [233, 191] width 8 height 9
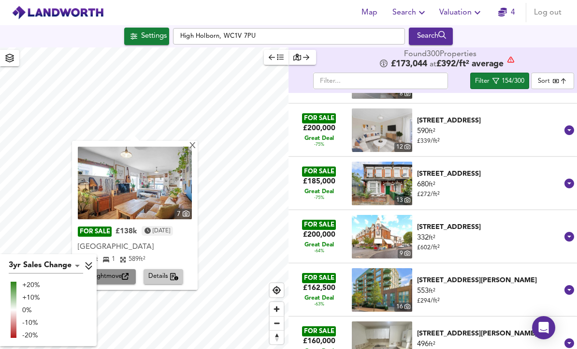
click at [127, 273] on icon "button" at bounding box center [125, 276] width 7 height 7
click at [197, 142] on div "X" at bounding box center [193, 146] width 8 height 9
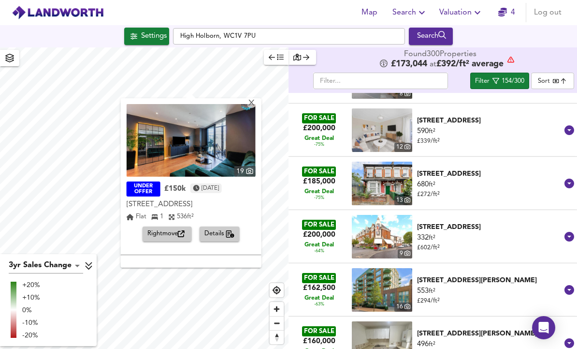
click at [255, 99] on div "X" at bounding box center [251, 103] width 8 height 9
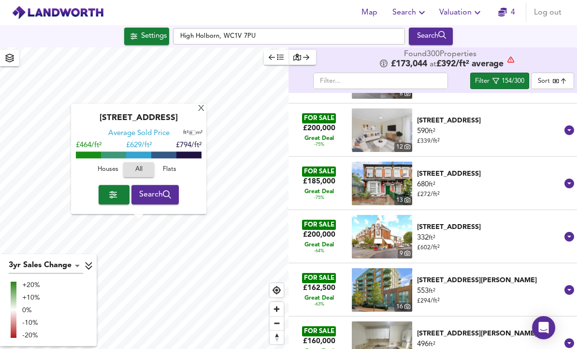
click at [199, 104] on div "X" at bounding box center [201, 108] width 8 height 9
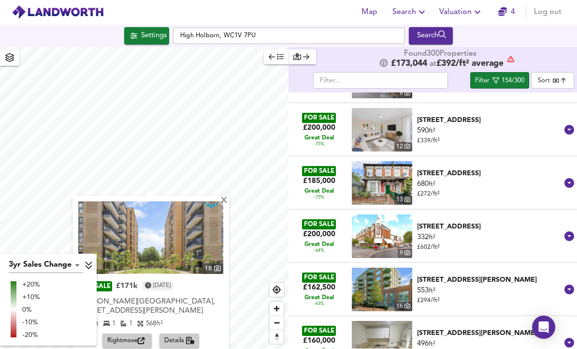
click at [90, 264] on icon at bounding box center [88, 266] width 7 height 8
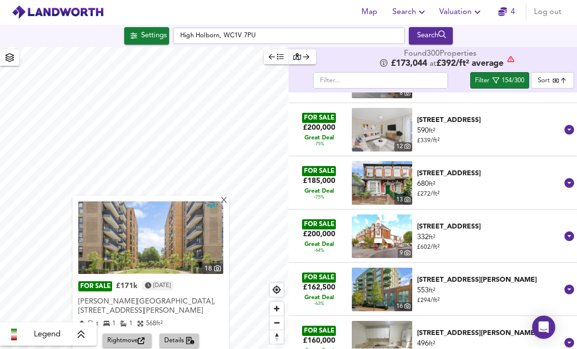
click at [121, 335] on span "Rightmove" at bounding box center [127, 340] width 40 height 11
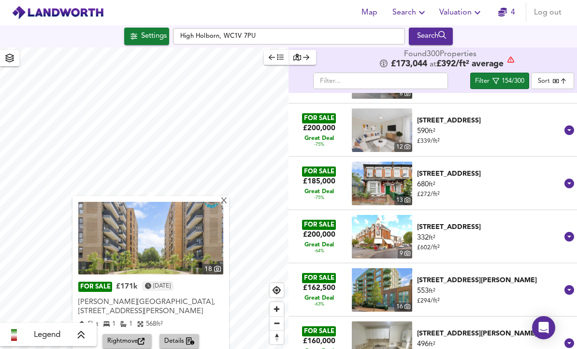
click at [504, 76] on div "154/300" at bounding box center [513, 81] width 23 height 11
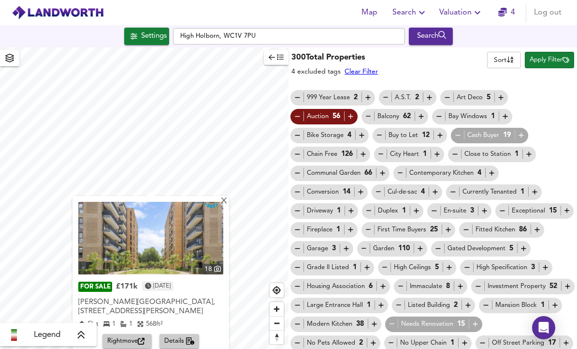
scroll to position [0, 0]
click at [551, 55] on span "Apply Filter" at bounding box center [550, 60] width 40 height 11
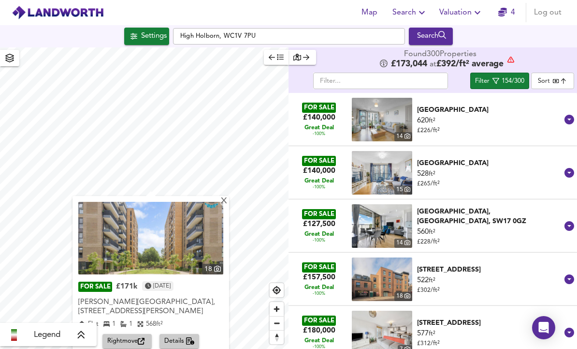
click at [228, 197] on div "X" at bounding box center [224, 201] width 8 height 9
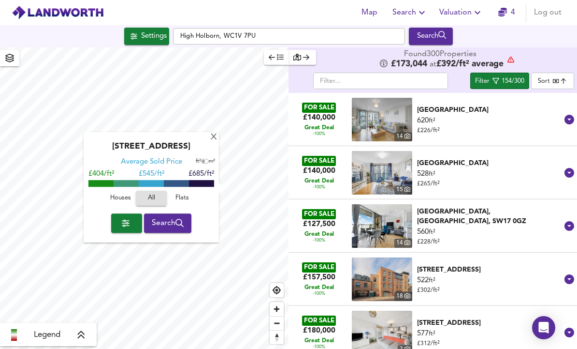
click at [213, 133] on div "X" at bounding box center [214, 137] width 8 height 9
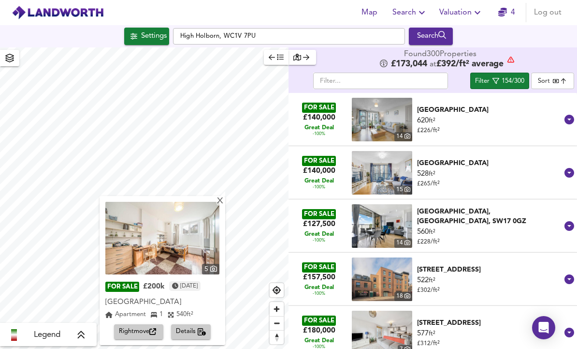
click at [222, 197] on div "X" at bounding box center [220, 201] width 8 height 9
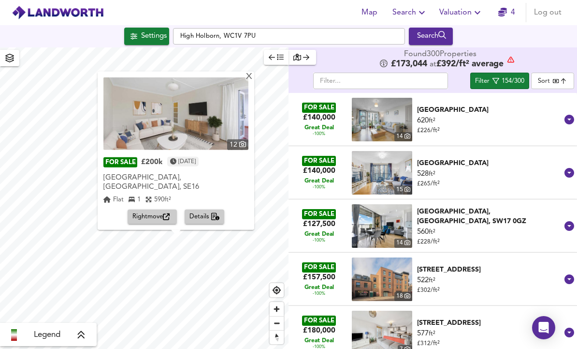
click at [163, 213] on icon "button" at bounding box center [166, 216] width 7 height 7
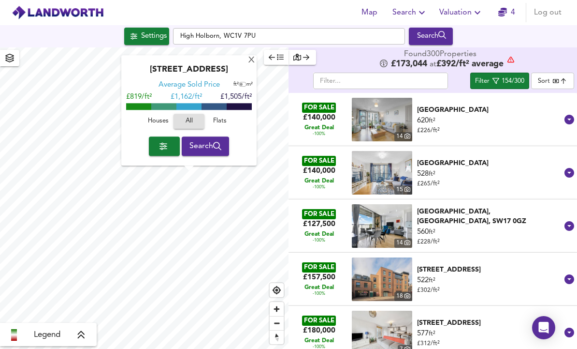
click at [253, 56] on div "X" at bounding box center [252, 60] width 8 height 9
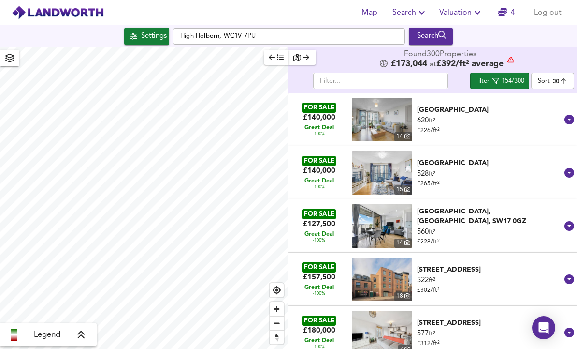
click at [142, 30] on div "Settings" at bounding box center [154, 36] width 26 height 13
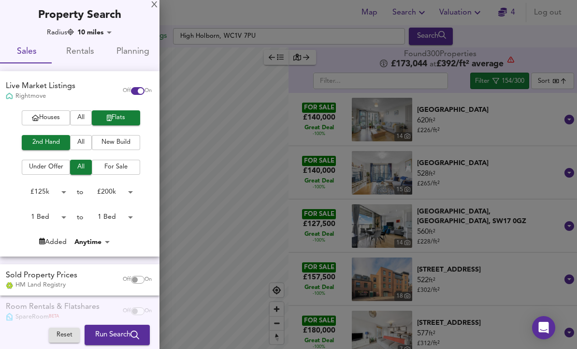
click at [51, 190] on body "Map Search Valuation 4 Log out Settings [GEOGRAPHIC_DATA] Search Legend Found 3…" at bounding box center [288, 174] width 577 height 349
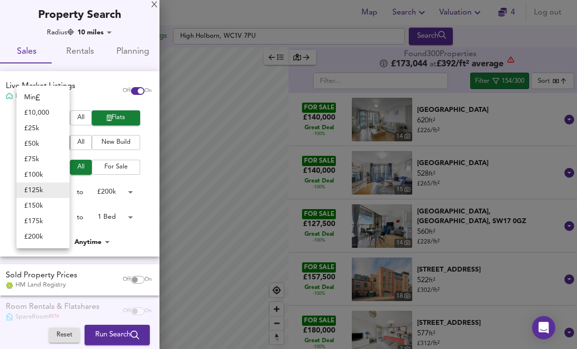
click at [51, 203] on li "£ 150k" at bounding box center [42, 205] width 53 height 15
type input "150000"
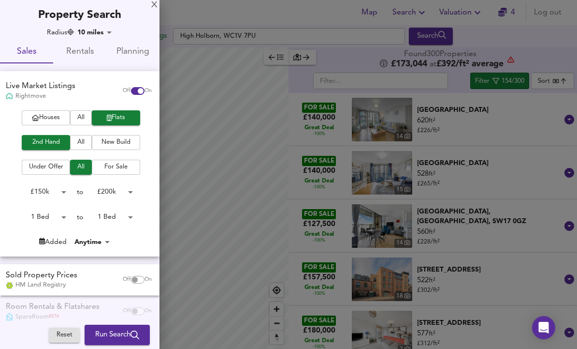
click at [114, 193] on body "Map Search Valuation 4 Log out Settings [GEOGRAPHIC_DATA] Search Legend Found 3…" at bounding box center [288, 174] width 577 height 349
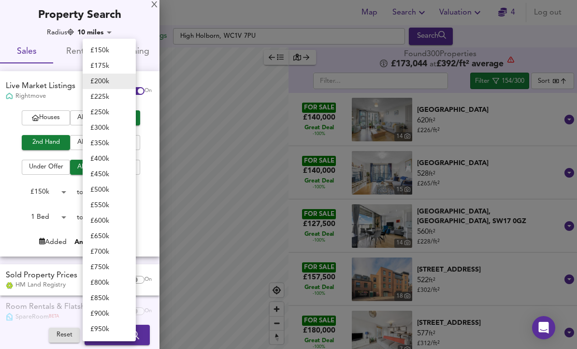
click at [101, 67] on li "£ 175k" at bounding box center [109, 65] width 53 height 15
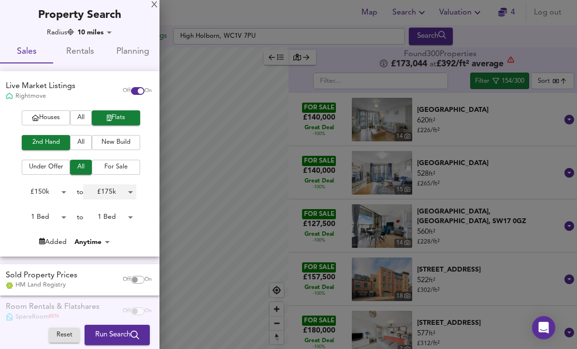
type input "175000"
click at [139, 339] on span "Run Search" at bounding box center [117, 334] width 44 height 13
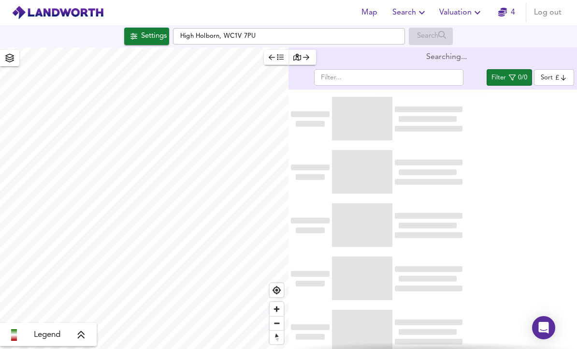
type input "bestdeal"
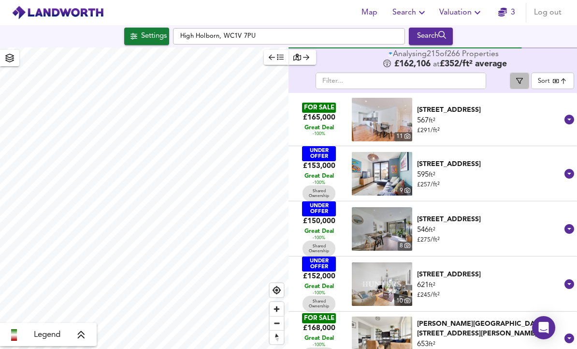
click at [523, 73] on button "button" at bounding box center [519, 81] width 19 height 16
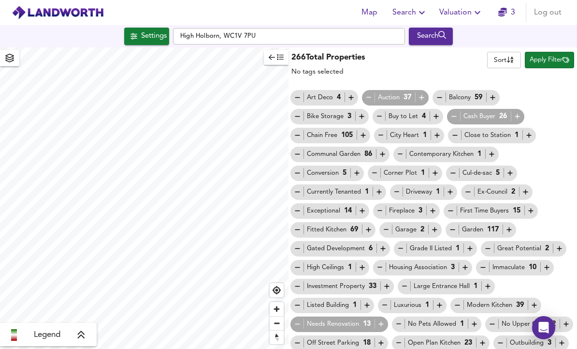
click at [374, 92] on div "Auction 37" at bounding box center [395, 97] width 61 height 10
click at [366, 93] on icon "button" at bounding box center [369, 97] width 8 height 8
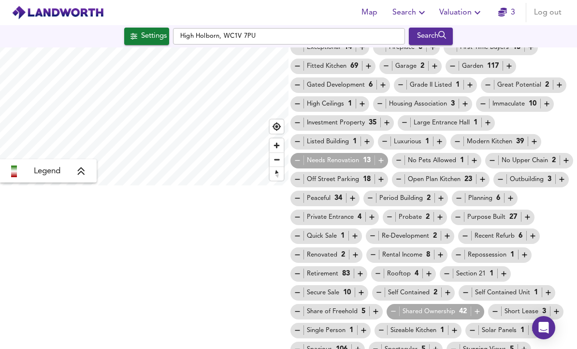
scroll to position [167, 0]
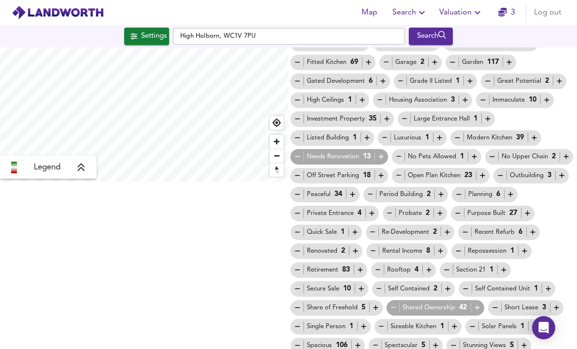
click at [396, 303] on icon "button" at bounding box center [394, 307] width 8 height 8
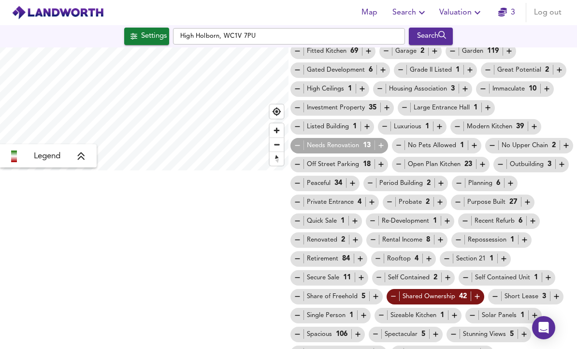
scroll to position [178, 0]
click at [300, 255] on icon "button" at bounding box center [297, 259] width 8 height 8
click at [498, 289] on div "Short Lease 3" at bounding box center [525, 296] width 75 height 15
click at [495, 292] on icon "button" at bounding box center [495, 296] width 8 height 8
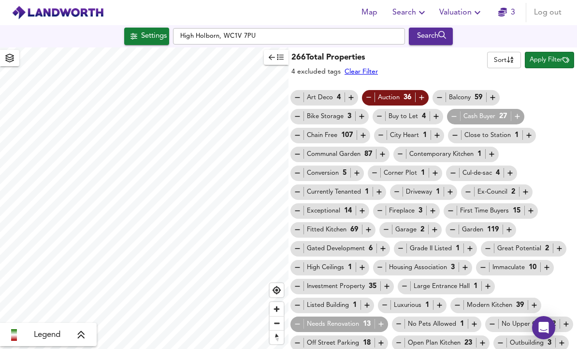
scroll to position [0, 0]
click at [558, 52] on button "Apply Filter" at bounding box center [549, 60] width 49 height 16
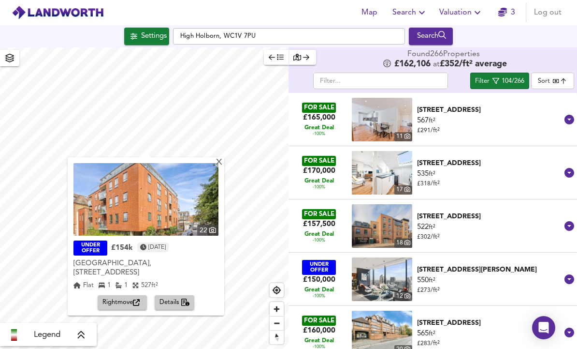
click at [223, 158] on div "X" at bounding box center [219, 162] width 8 height 9
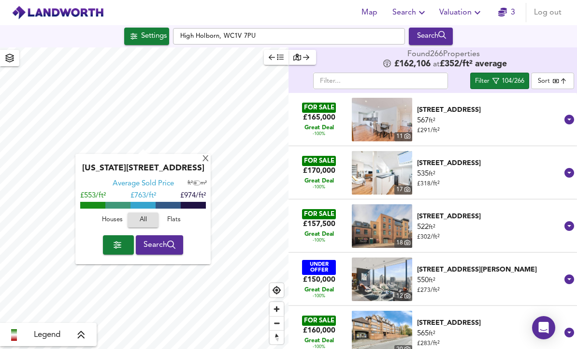
click at [202, 155] on div "X" at bounding box center [206, 159] width 8 height 9
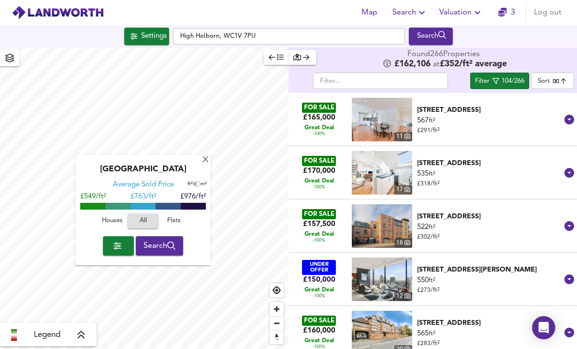
click at [203, 156] on div "X" at bounding box center [206, 160] width 8 height 9
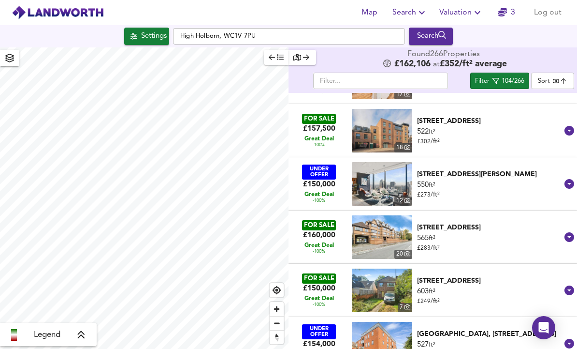
scroll to position [96, 0]
click at [568, 231] on icon at bounding box center [570, 237] width 12 height 12
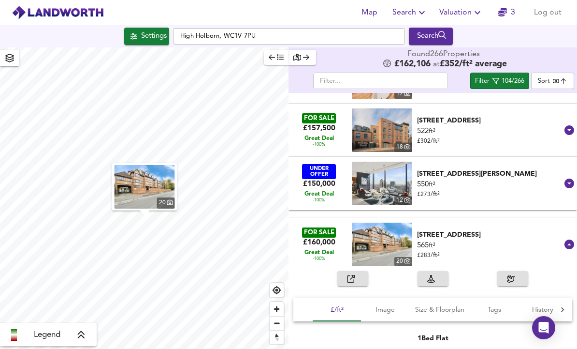
click at [144, 165] on img "button" at bounding box center [145, 187] width 60 height 44
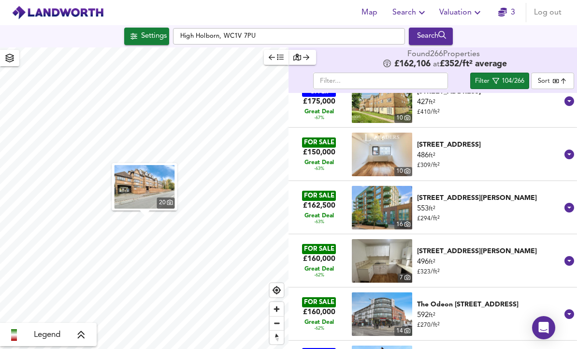
scroll to position [1337, 0]
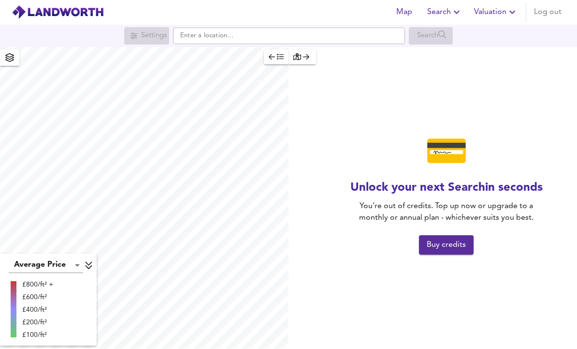
scroll to position [33, 0]
